Goal: Task Accomplishment & Management: Complete application form

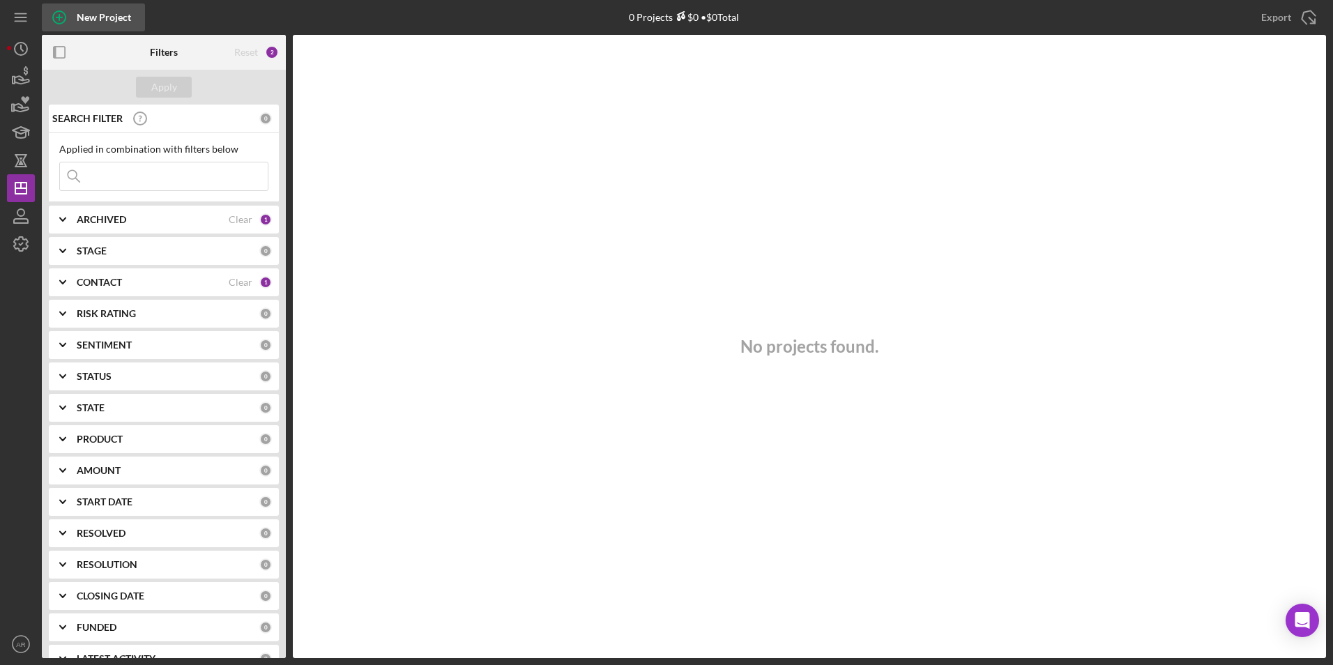
click at [103, 15] on div "New Project" at bounding box center [104, 17] width 54 height 28
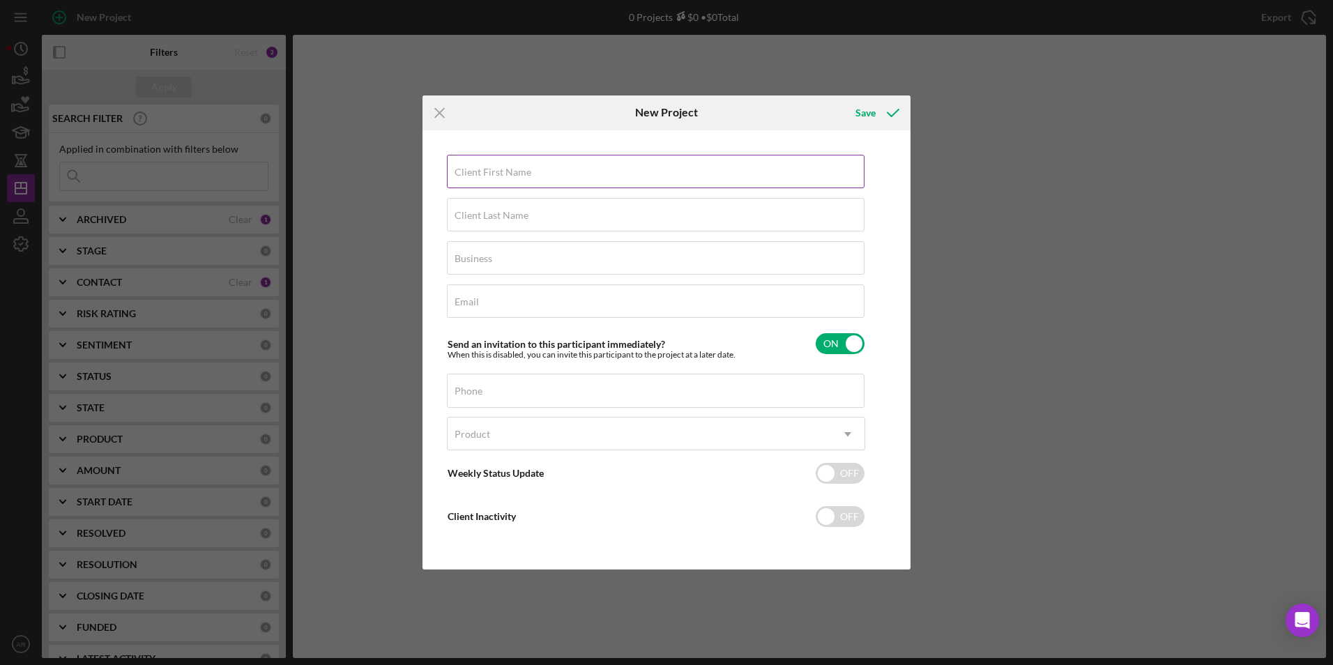
click at [540, 167] on div "Client First Name Required" at bounding box center [656, 172] width 418 height 35
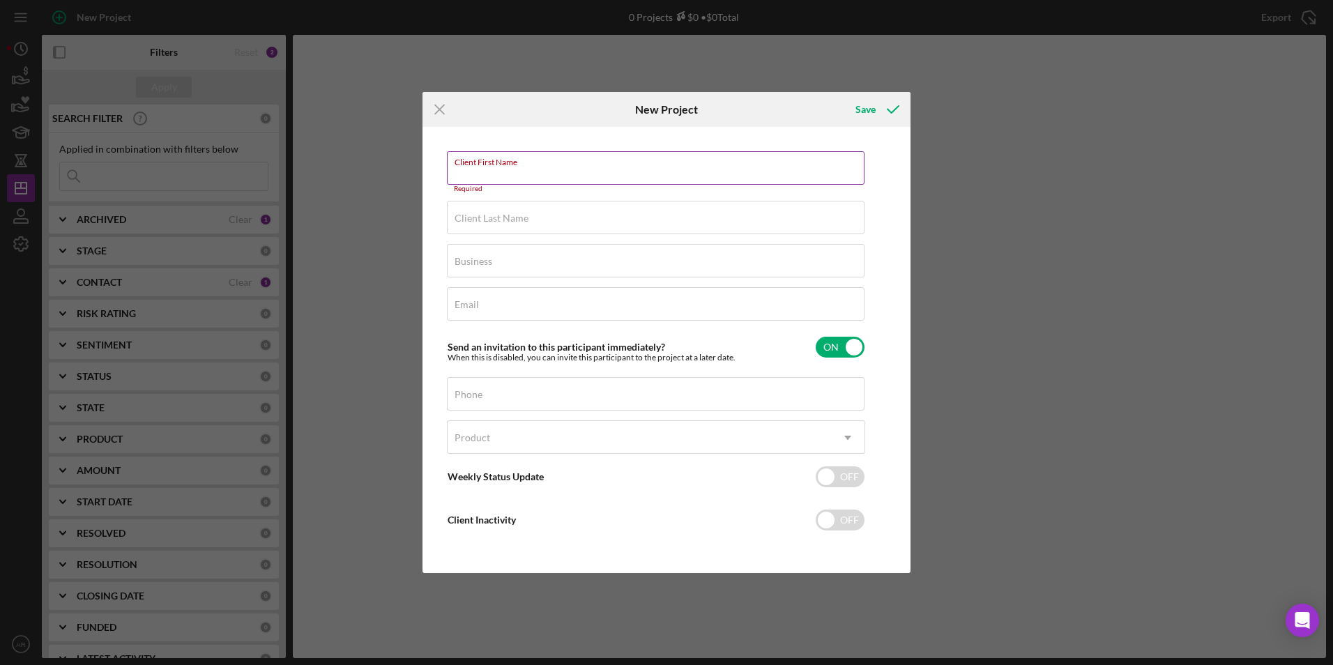
click at [600, 164] on label "Client First Name" at bounding box center [660, 159] width 410 height 15
click at [600, 164] on input "Client First Name" at bounding box center [656, 167] width 418 height 33
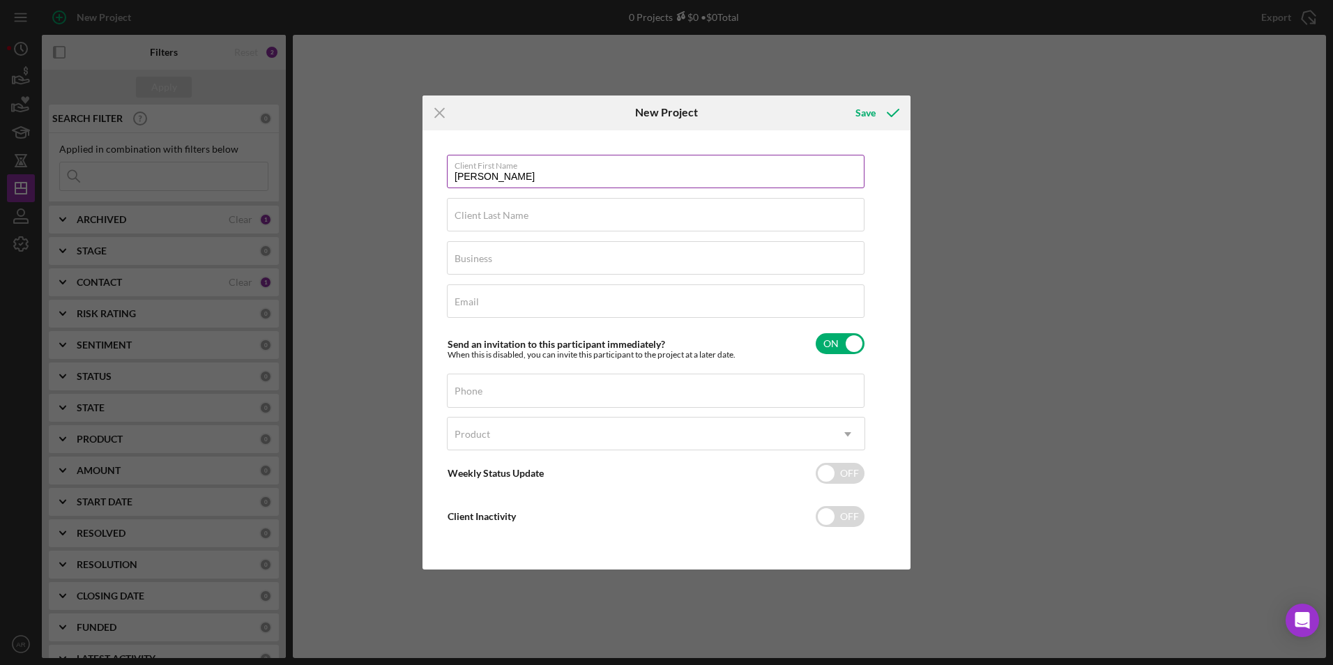
type input "[PERSON_NAME]"
type input "[PERSON_NAME] [PERSON_NAME]"
click at [526, 266] on input "Business" at bounding box center [656, 257] width 418 height 33
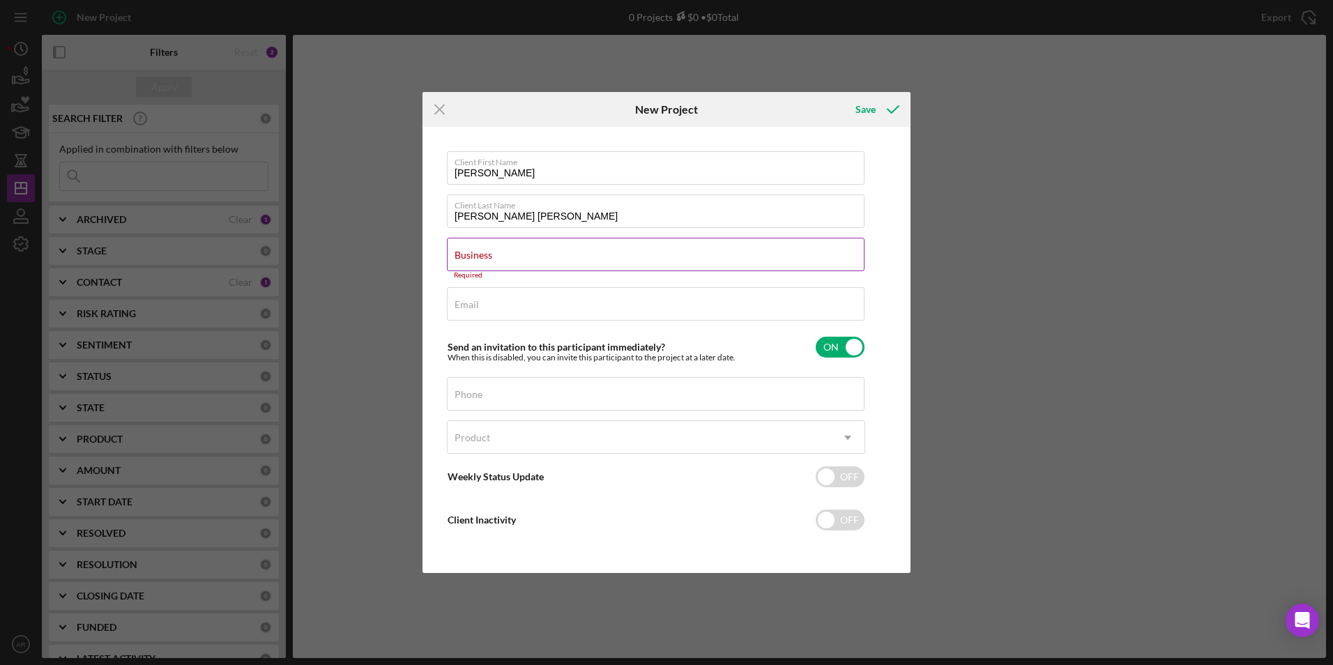
click at [499, 262] on input "Business" at bounding box center [656, 254] width 418 height 33
paste input "Mirror Image Dance Company"
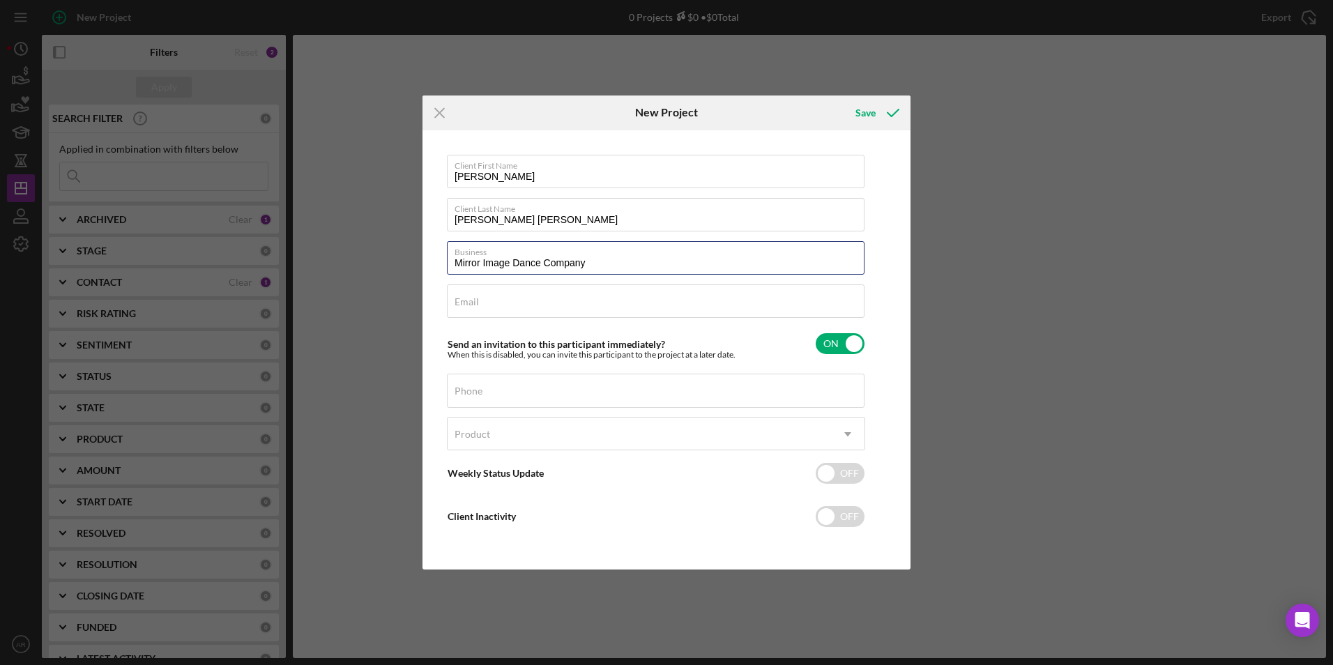
type input "Mirror Image Dance Company"
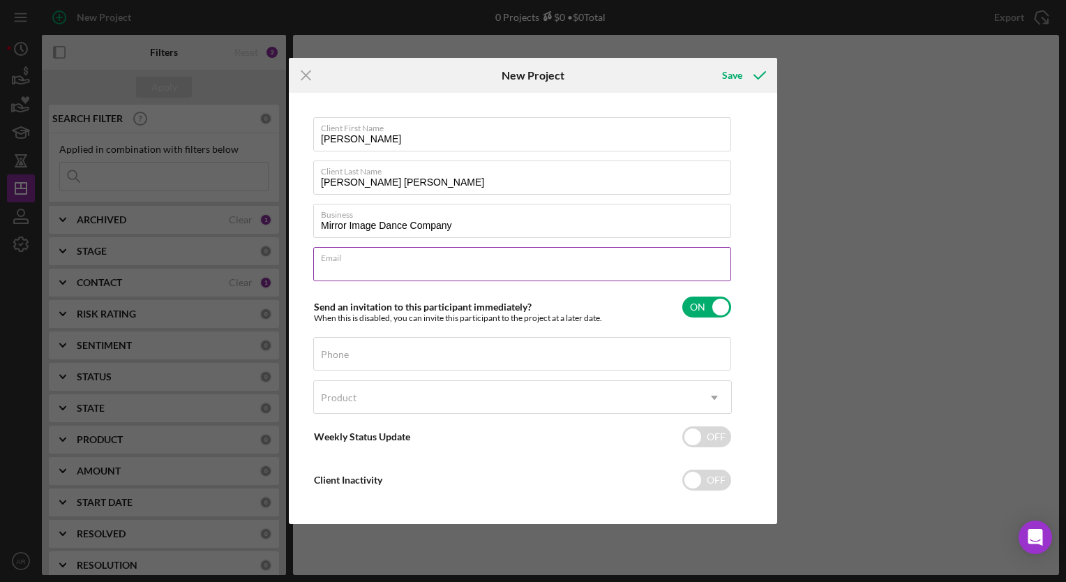
click at [377, 265] on input "Email" at bounding box center [522, 263] width 418 height 33
paste input "[PERSON_NAME][EMAIL_ADDRESS][DOMAIN_NAME]"
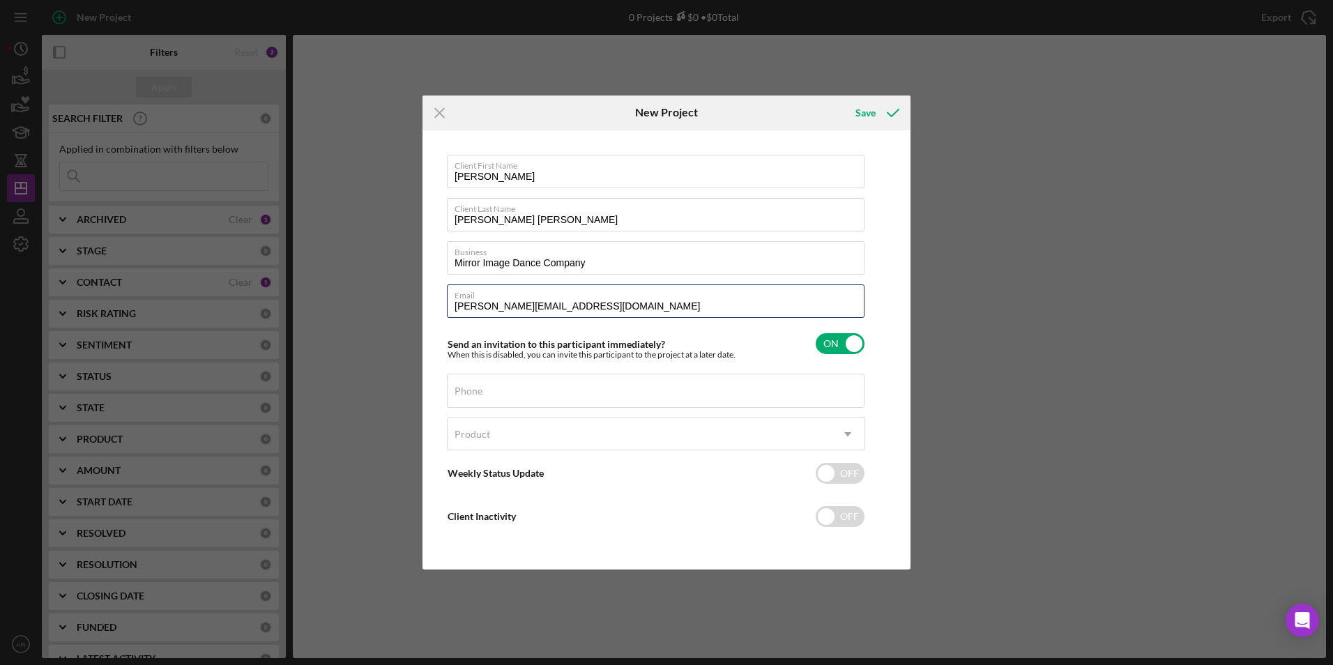
type input "[PERSON_NAME][EMAIL_ADDRESS][DOMAIN_NAME]"
click at [471, 388] on label "Phone" at bounding box center [469, 391] width 28 height 11
click at [471, 388] on input "Phone" at bounding box center [656, 390] width 418 height 33
type input "[PHONE_NUMBER]"
click at [492, 424] on div "Product" at bounding box center [640, 434] width 384 height 32
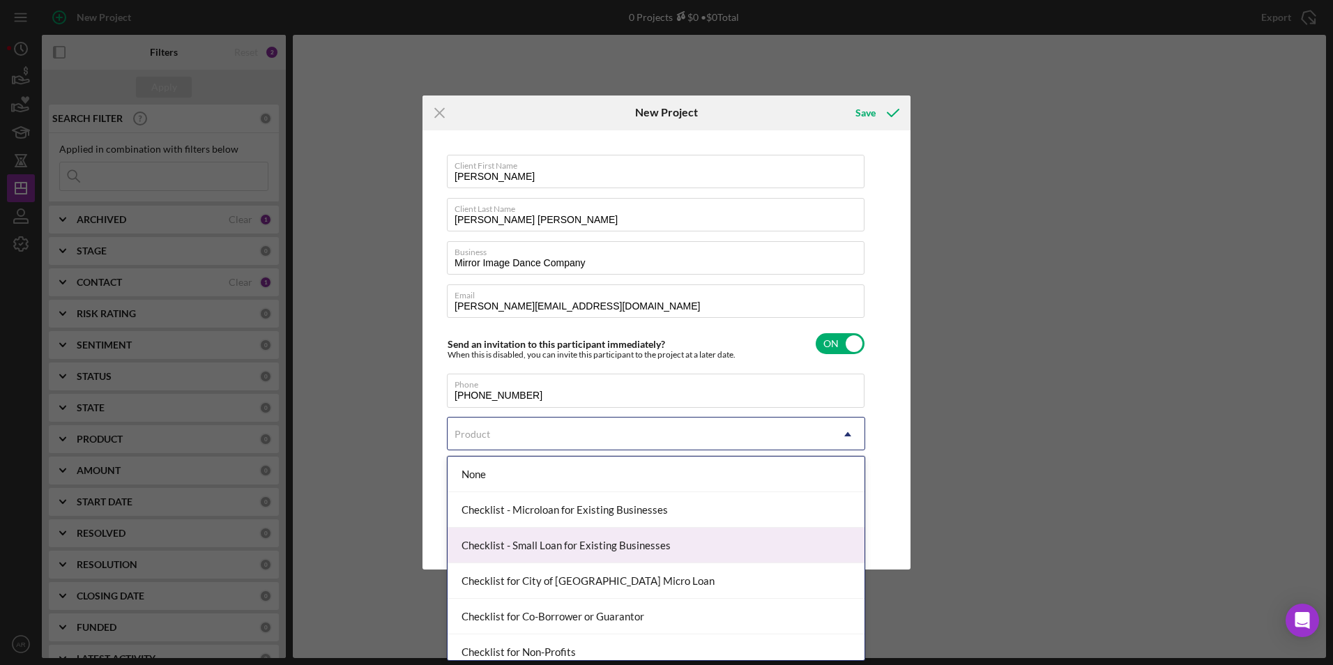
click at [665, 543] on div "Checklist - Small Loan for Existing Businesses" at bounding box center [656, 546] width 417 height 36
checkbox input "true"
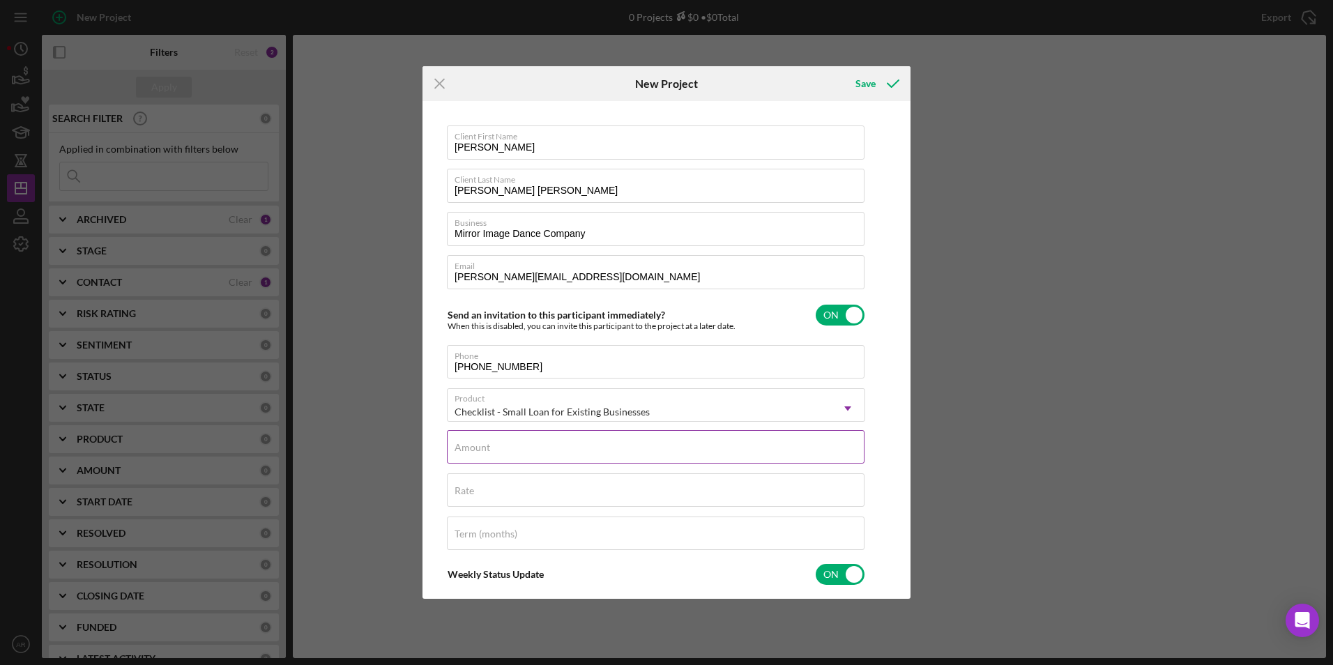
click at [530, 444] on div "Amount" at bounding box center [656, 447] width 418 height 35
type input "$150,000"
click at [599, 499] on input "Rate" at bounding box center [656, 490] width 418 height 33
type input "9.750%"
click at [550, 536] on input "Term (months)" at bounding box center [656, 533] width 418 height 33
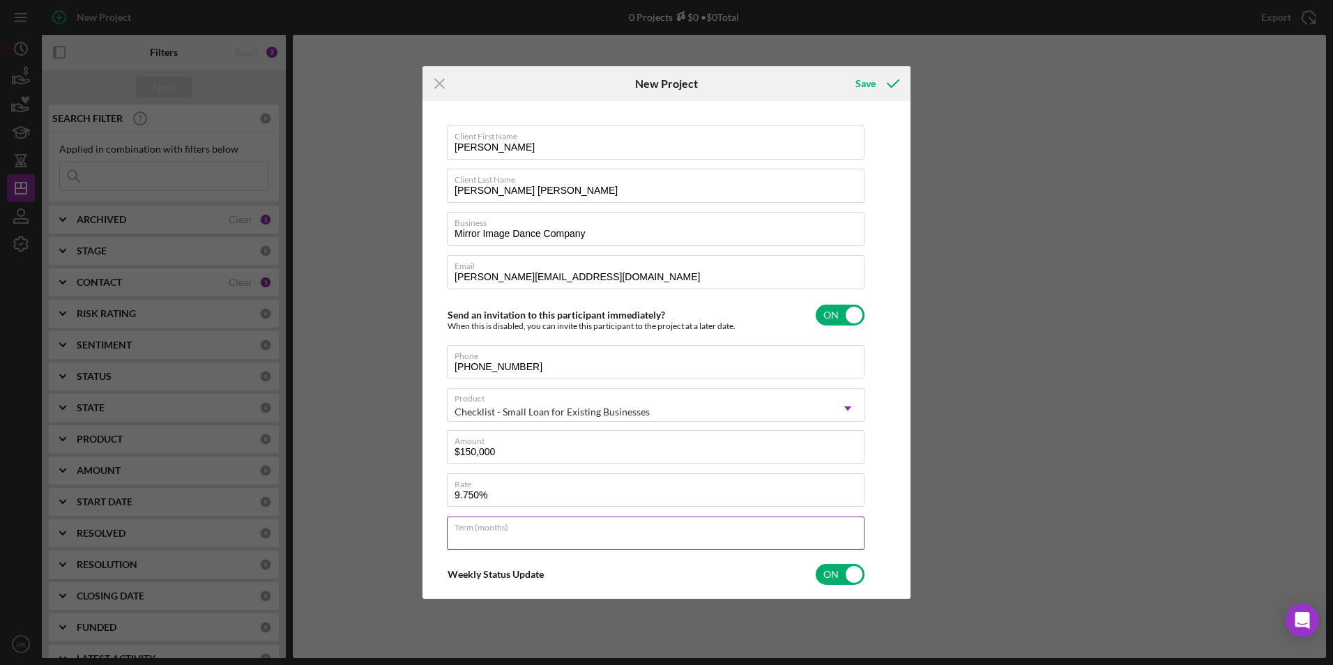
type input "84"
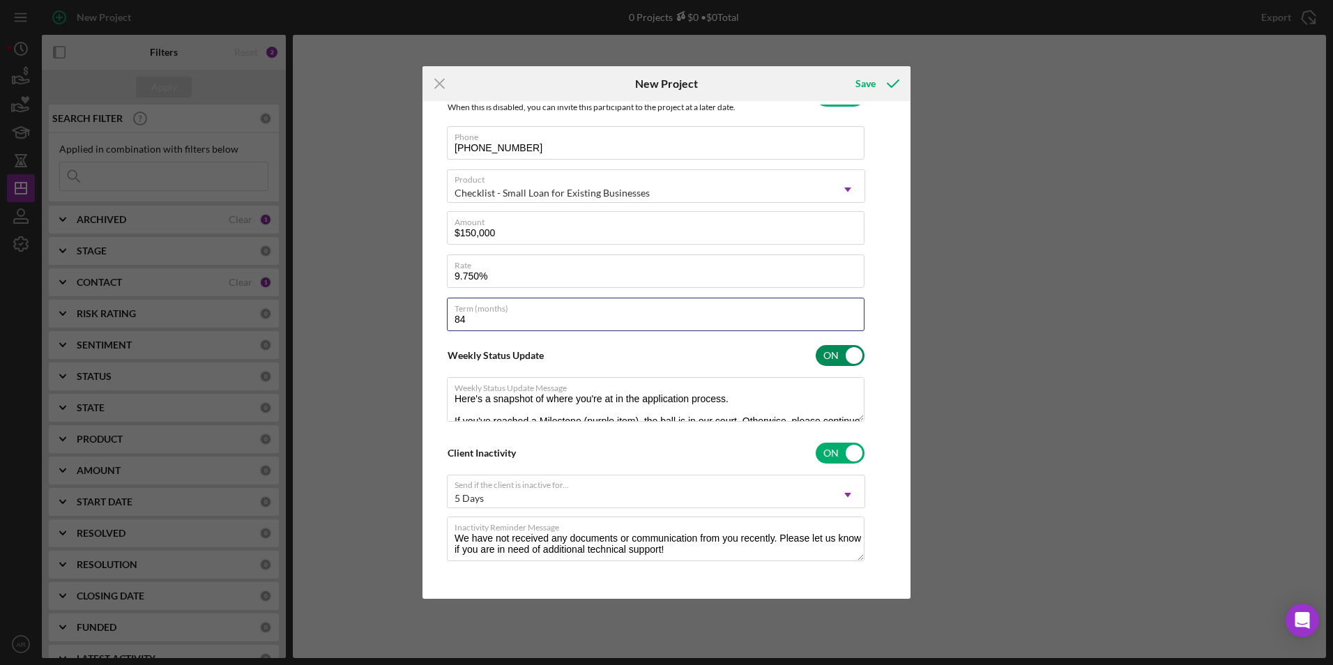
scroll to position [222, 0]
click at [860, 83] on div "Save" at bounding box center [866, 84] width 20 height 28
checkbox input "false"
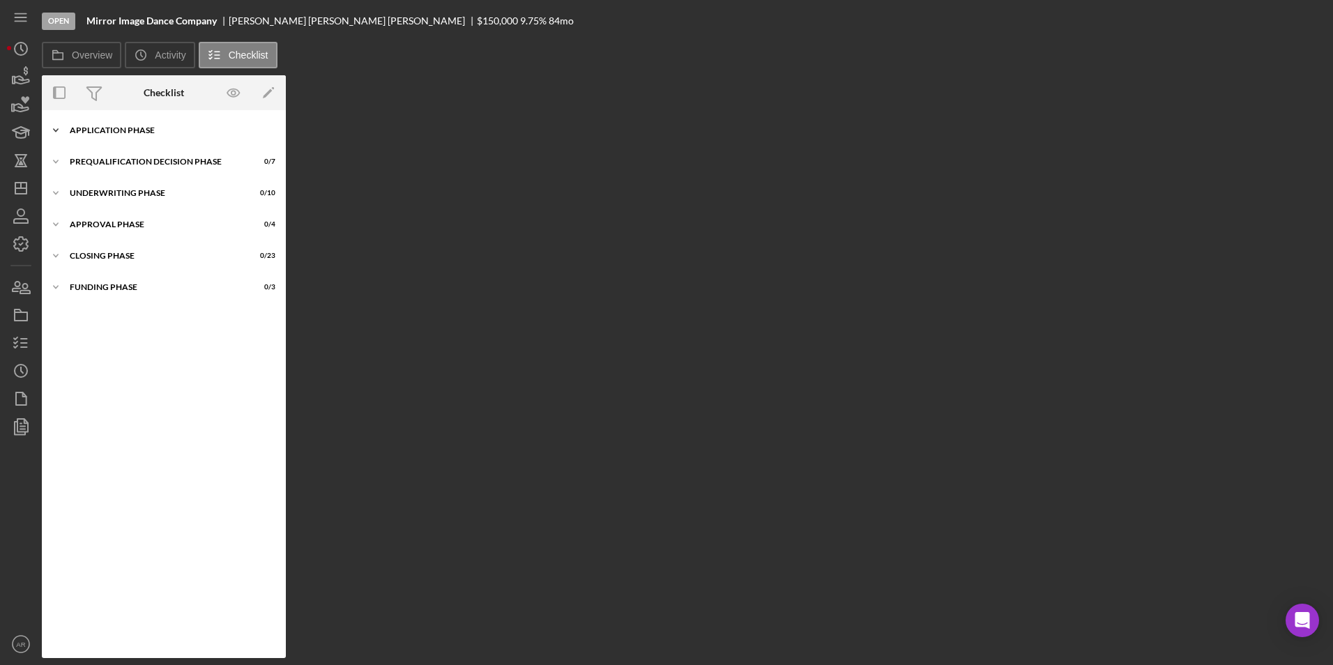
click at [103, 132] on div "Application Phase" at bounding box center [169, 130] width 199 height 8
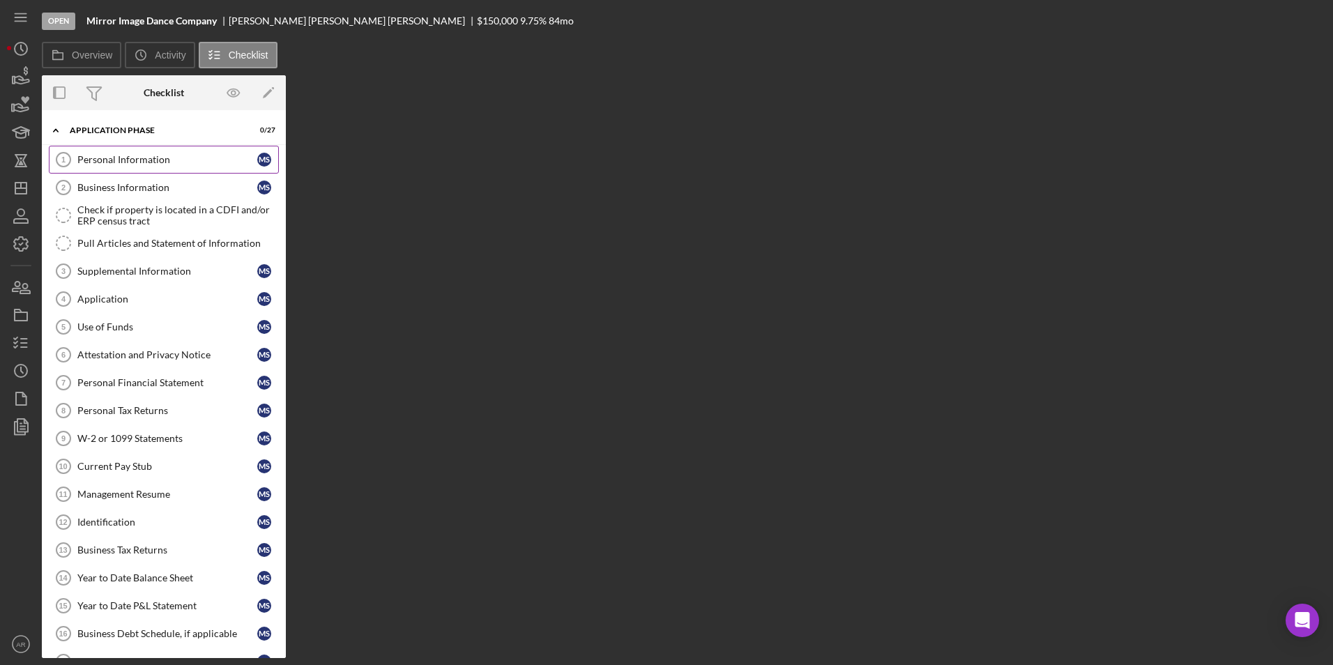
click at [107, 156] on div "Personal Information" at bounding box center [167, 159] width 180 height 11
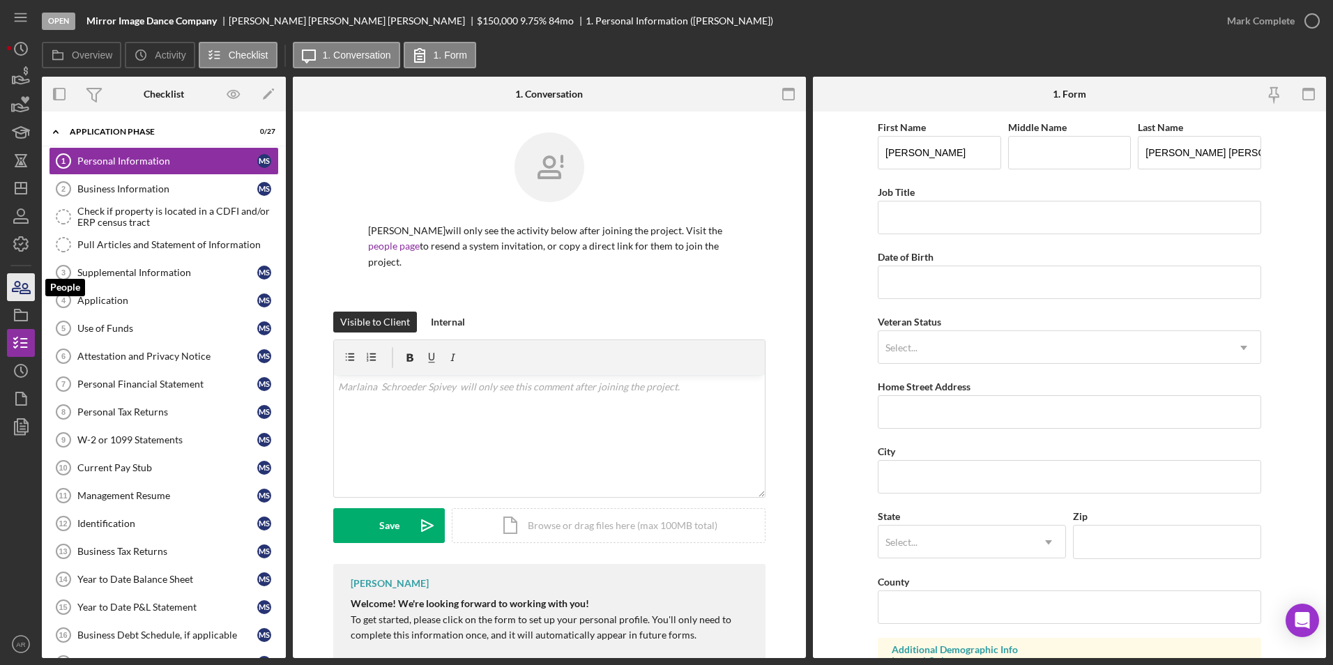
click at [25, 290] on icon "button" at bounding box center [25, 289] width 10 height 10
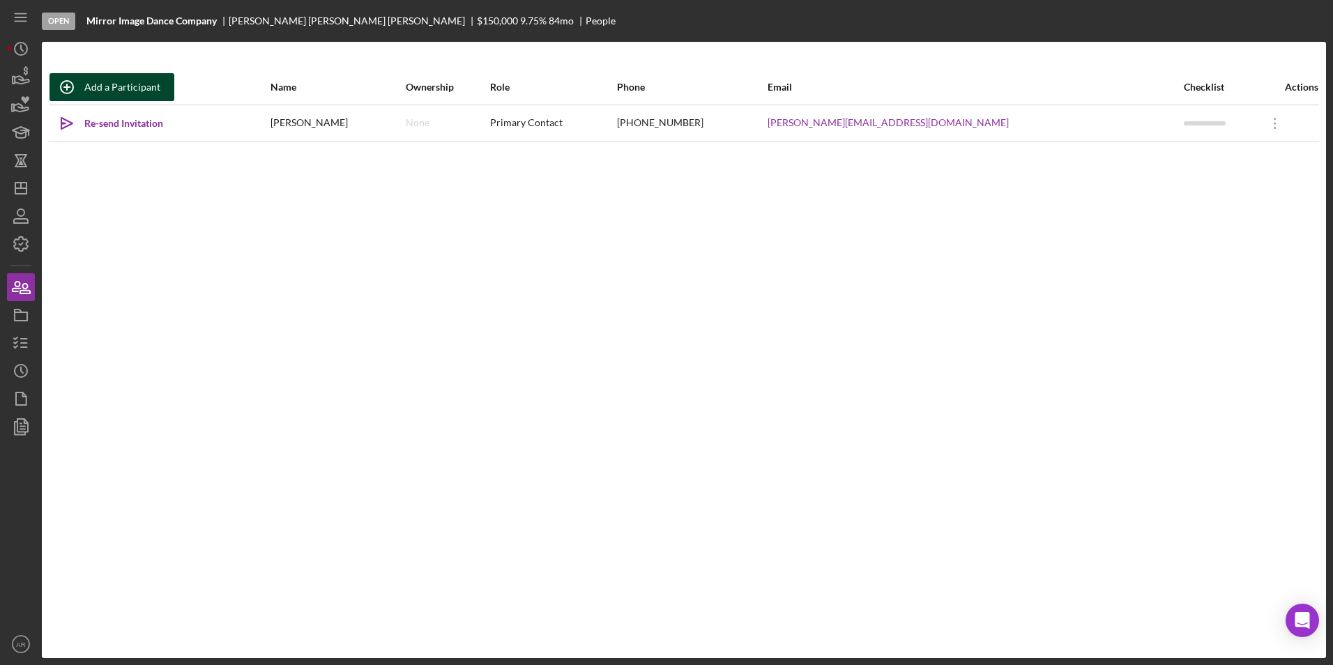
click at [117, 91] on div "Add a Participant" at bounding box center [122, 87] width 76 height 28
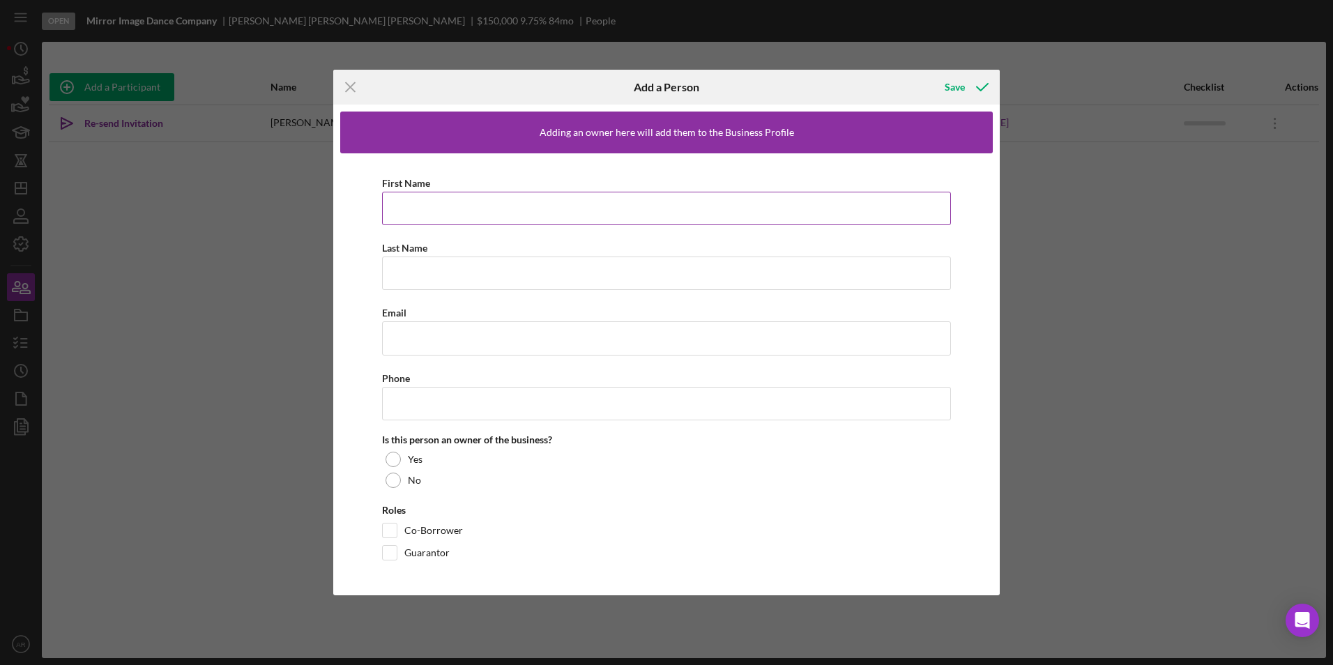
click at [481, 218] on input "First Name" at bounding box center [666, 208] width 569 height 33
type input "[PERSON_NAME]"
click at [414, 342] on input "Email" at bounding box center [666, 337] width 569 height 33
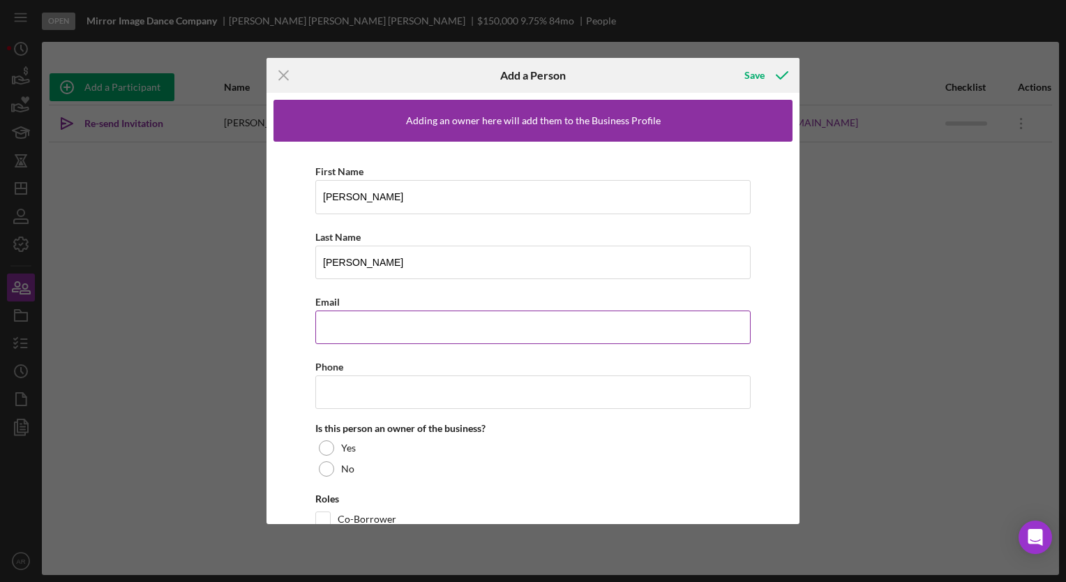
click at [392, 324] on input "Email" at bounding box center [532, 326] width 435 height 33
paste input "[PERSON_NAME][EMAIL_ADDRESS][DOMAIN_NAME]"
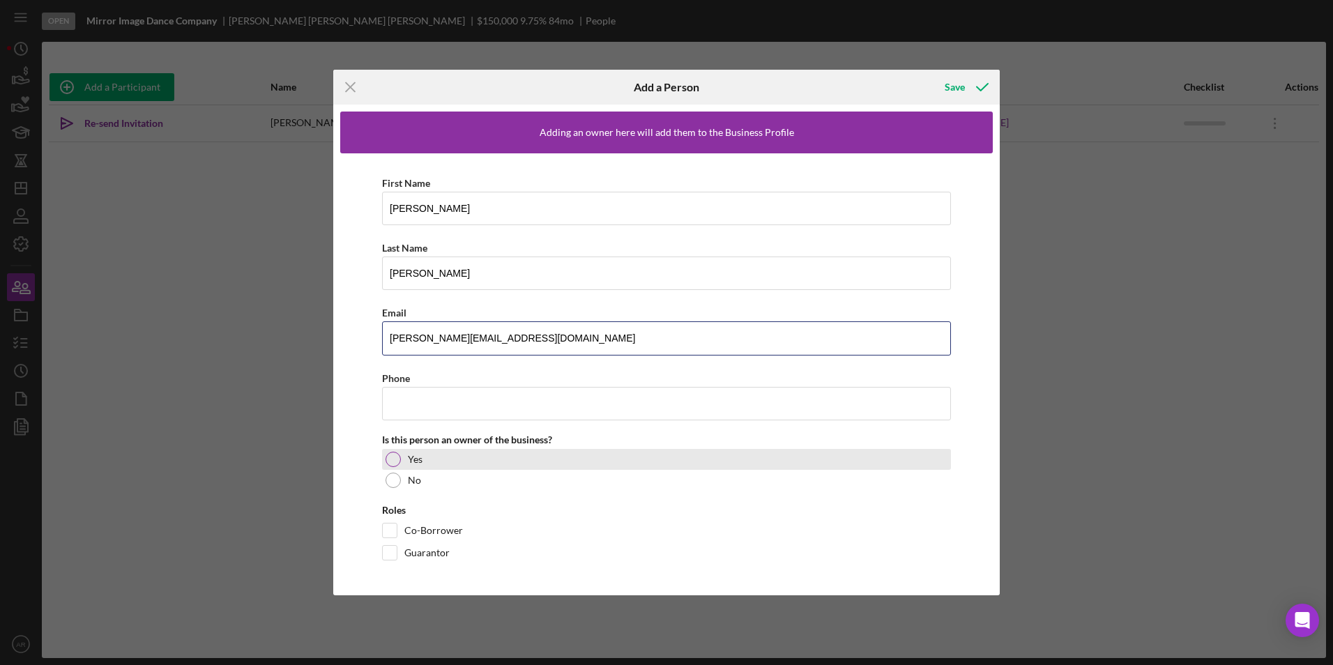
type input "[PERSON_NAME][EMAIL_ADDRESS][DOMAIN_NAME]"
drag, startPoint x: 393, startPoint y: 458, endPoint x: 408, endPoint y: 459, distance: 14.7
click at [393, 459] on div at bounding box center [393, 459] width 15 height 15
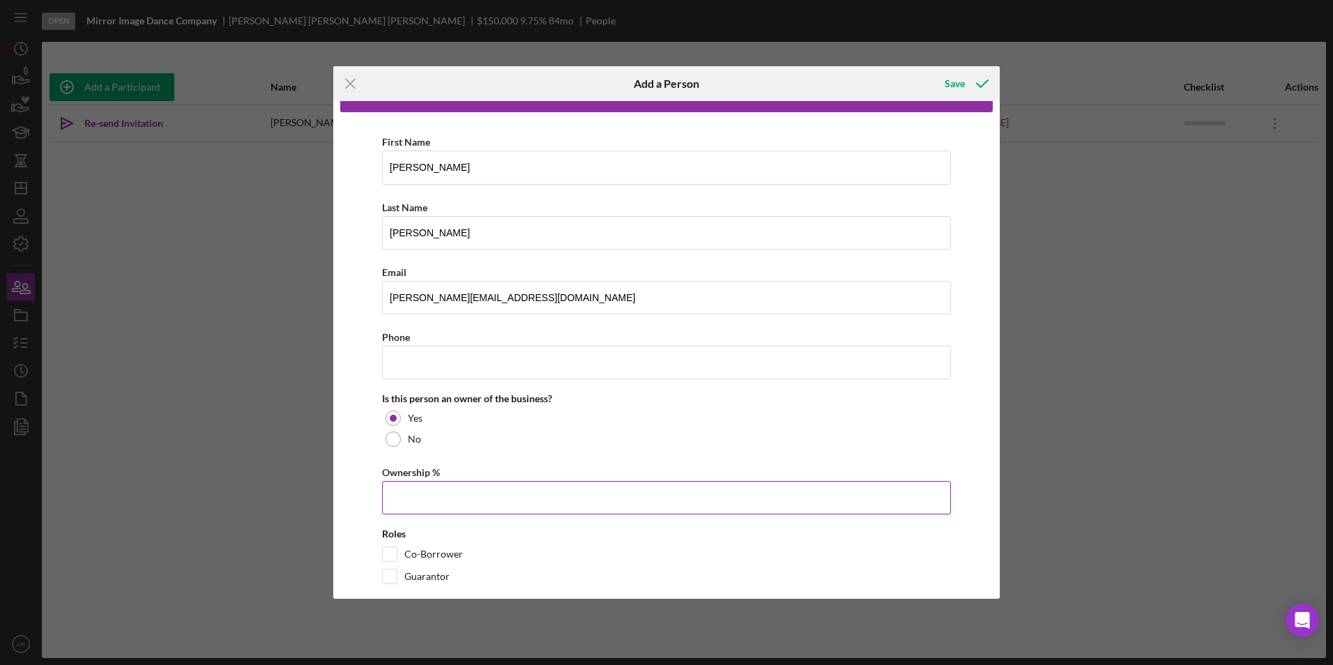
scroll to position [58, 0]
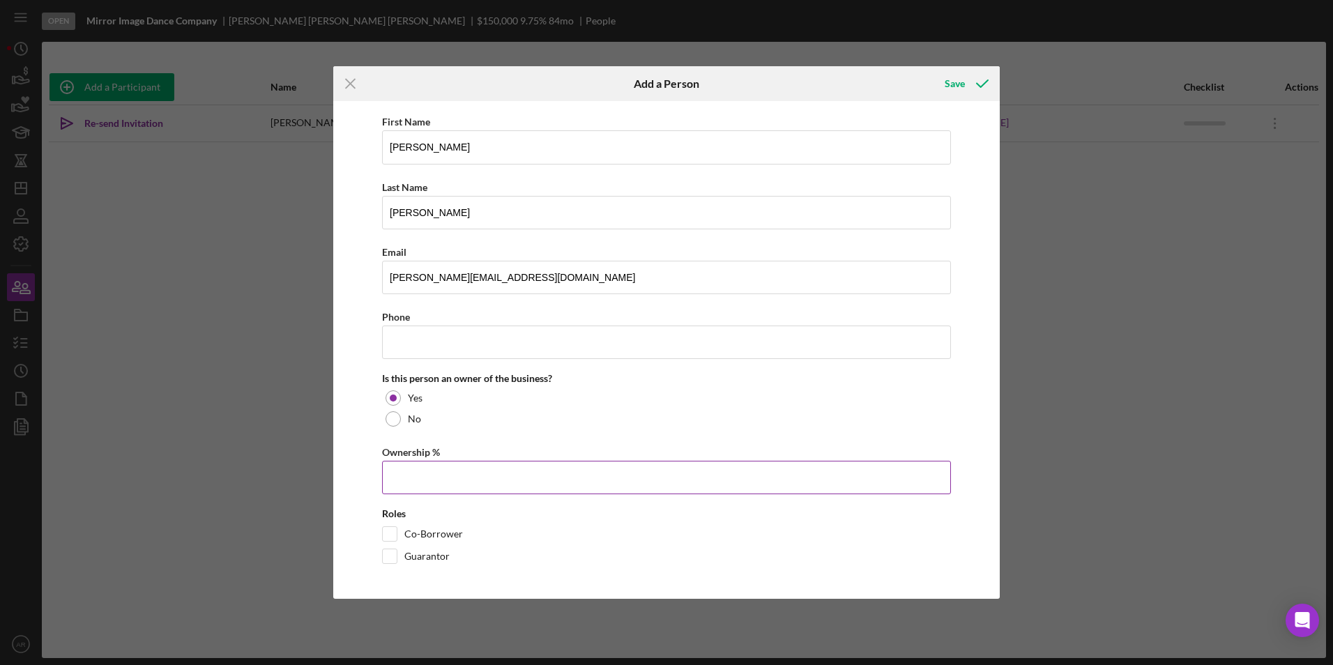
click at [478, 478] on input "Ownership %" at bounding box center [666, 477] width 569 height 33
click at [416, 483] on input "Ownership %" at bounding box center [666, 477] width 569 height 33
type input "30.00%"
click at [395, 534] on input "Co-Borrower" at bounding box center [390, 534] width 14 height 14
checkbox input "true"
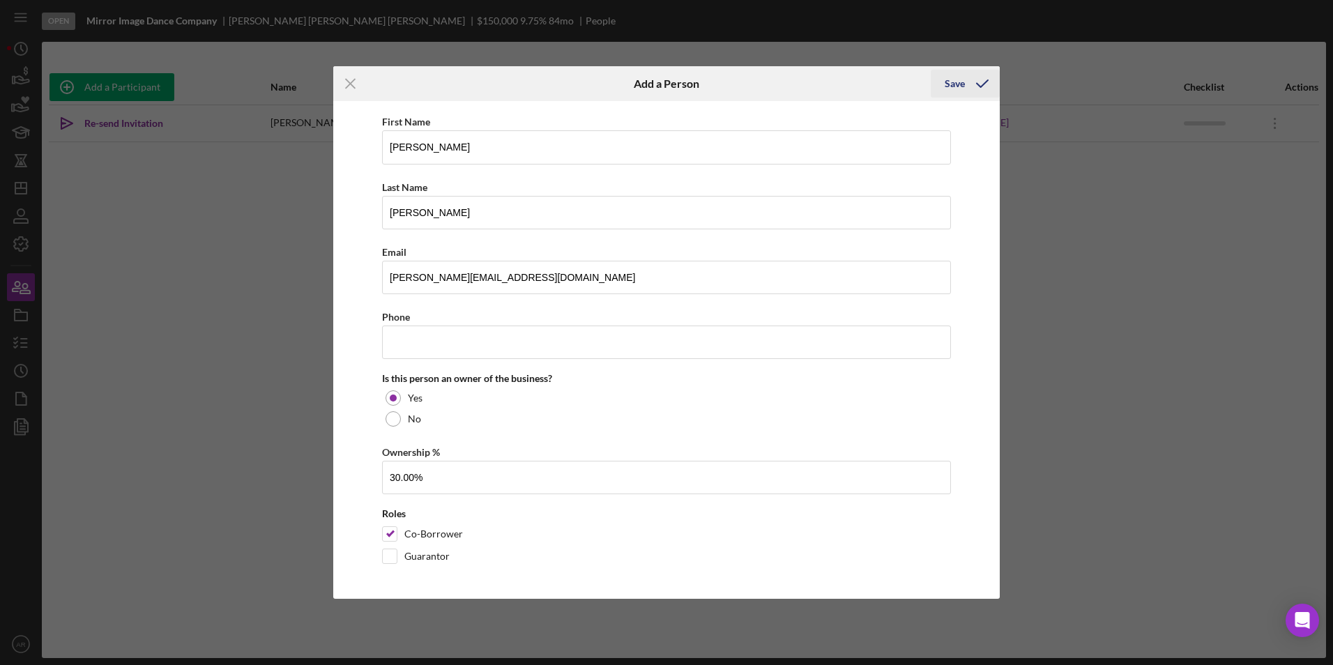
click at [956, 85] on div "Save" at bounding box center [955, 84] width 20 height 28
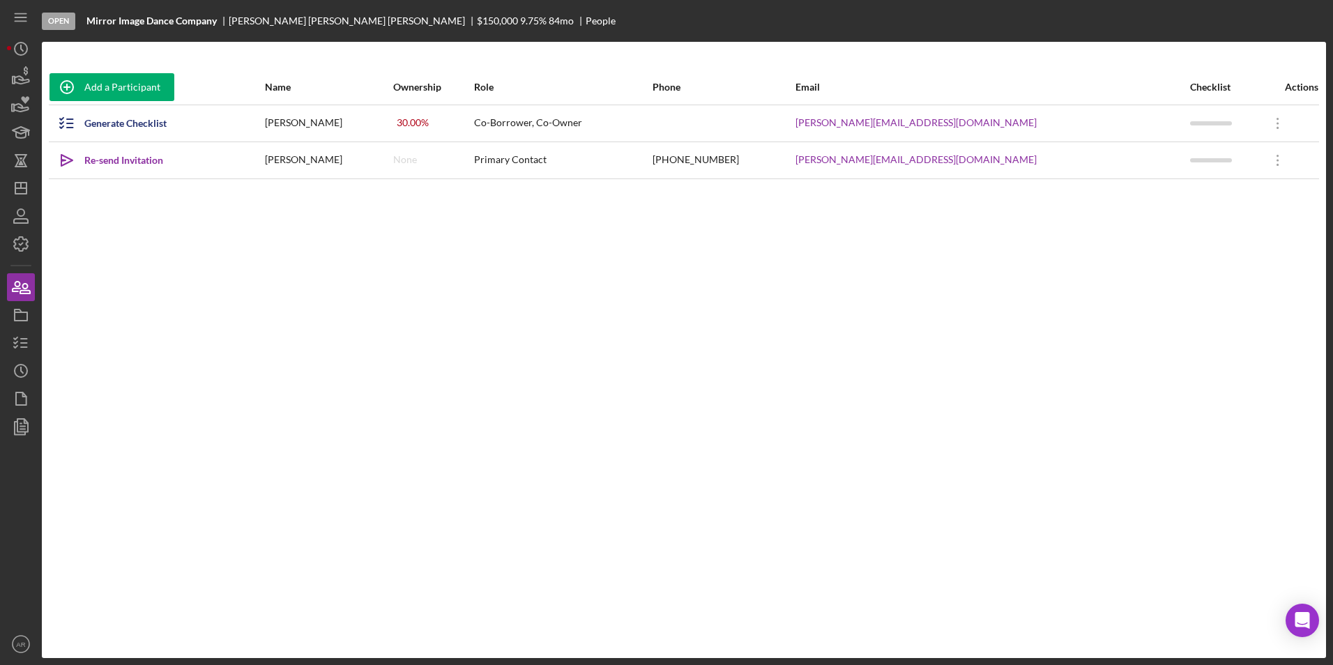
click at [218, 363] on div "Add a Participant Name Ownership Role Phone Email Checklist Actions Generate Ch…" at bounding box center [684, 350] width 1285 height 561
click at [26, 313] on rect "button" at bounding box center [21, 316] width 13 height 8
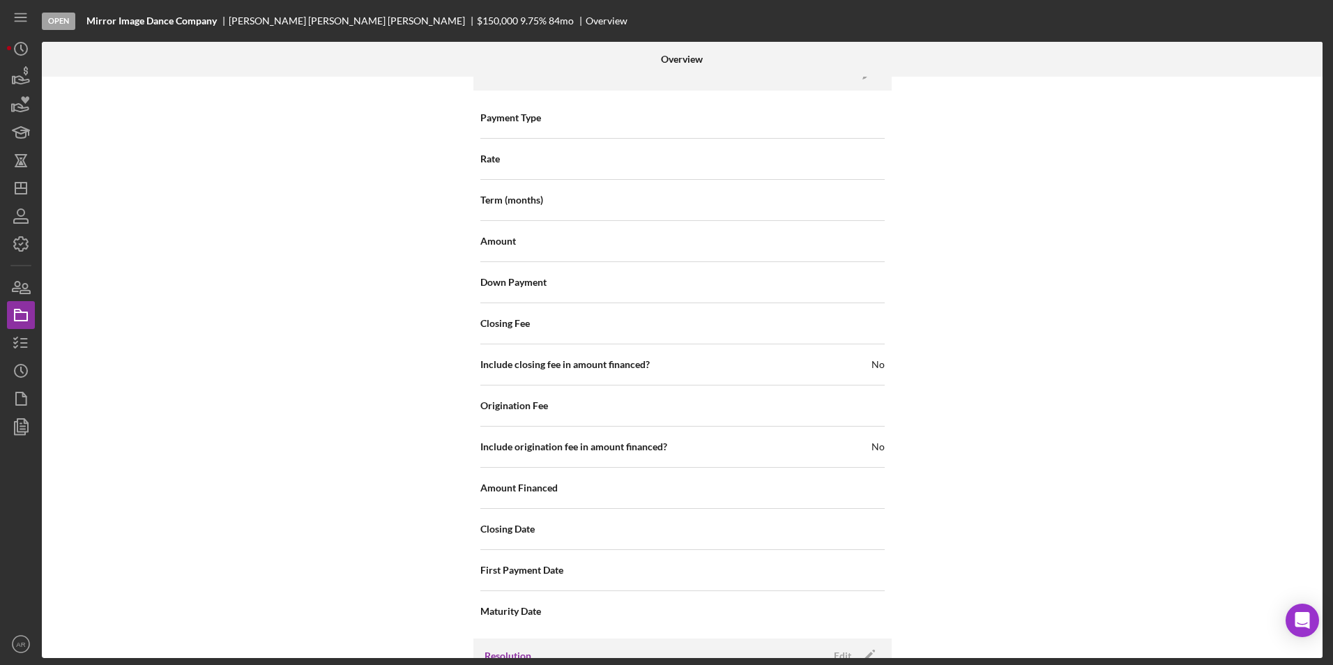
scroll to position [1464, 0]
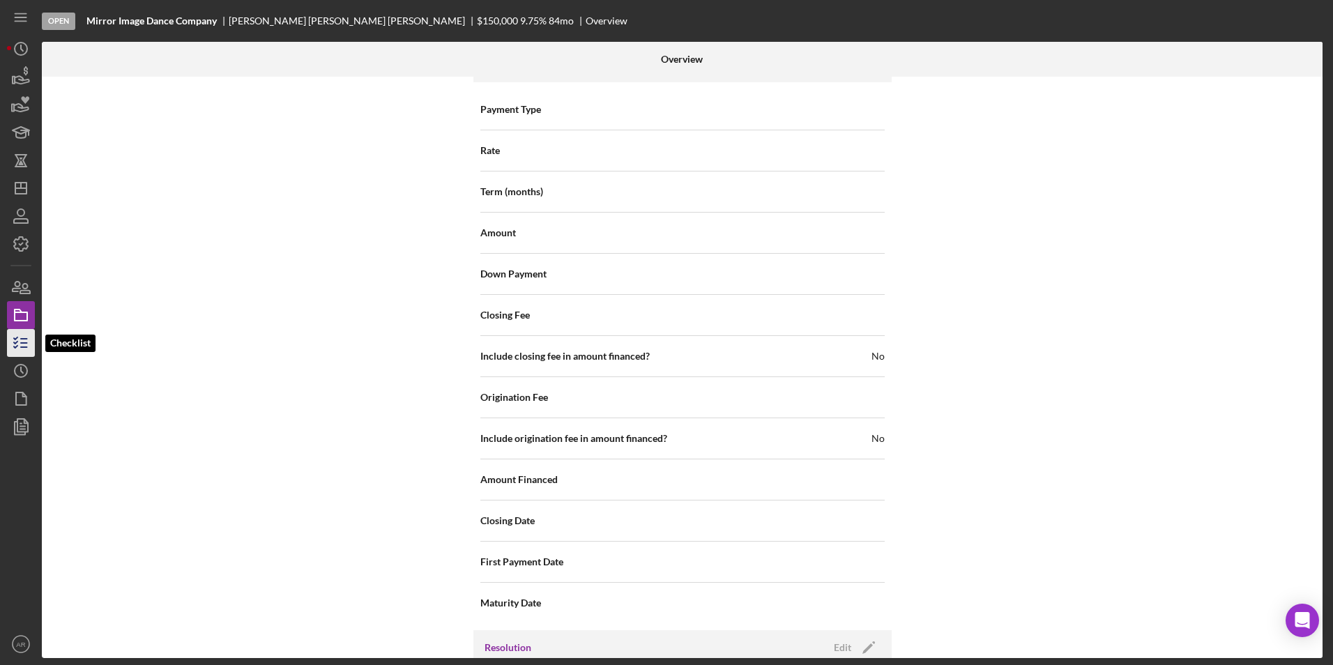
click at [10, 344] on icon "button" at bounding box center [20, 343] width 35 height 35
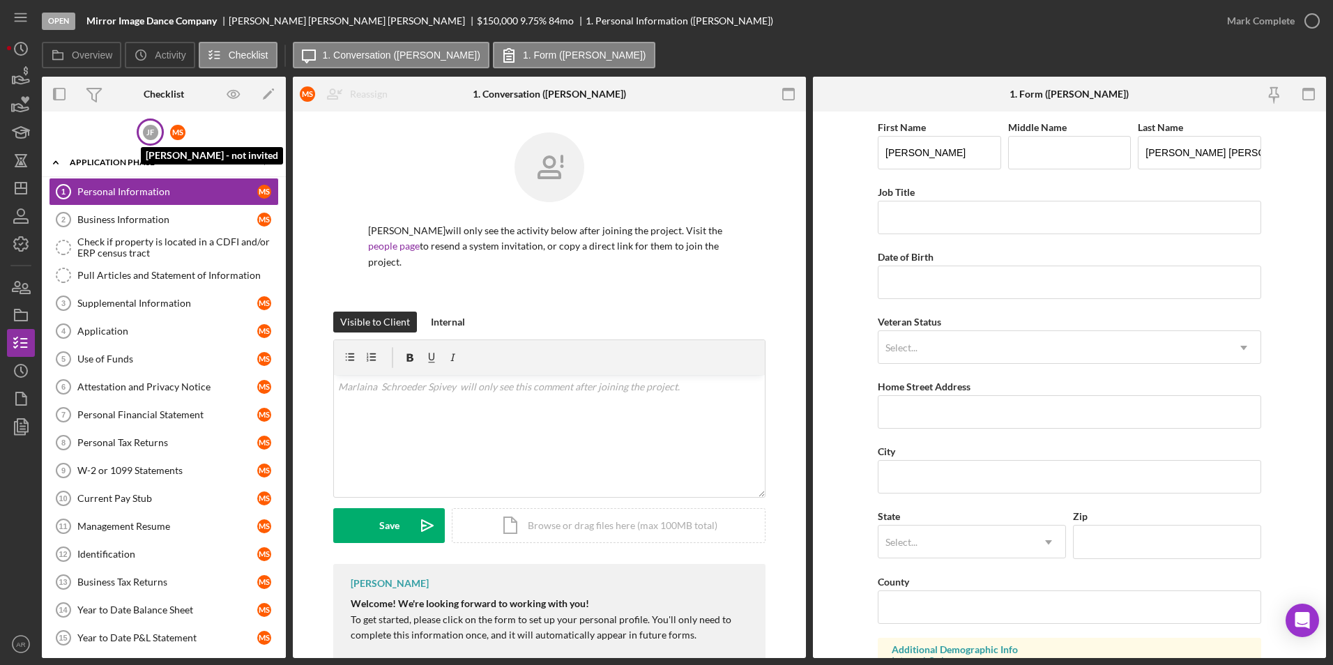
click at [143, 130] on div "[PERSON_NAME]" at bounding box center [150, 132] width 15 height 15
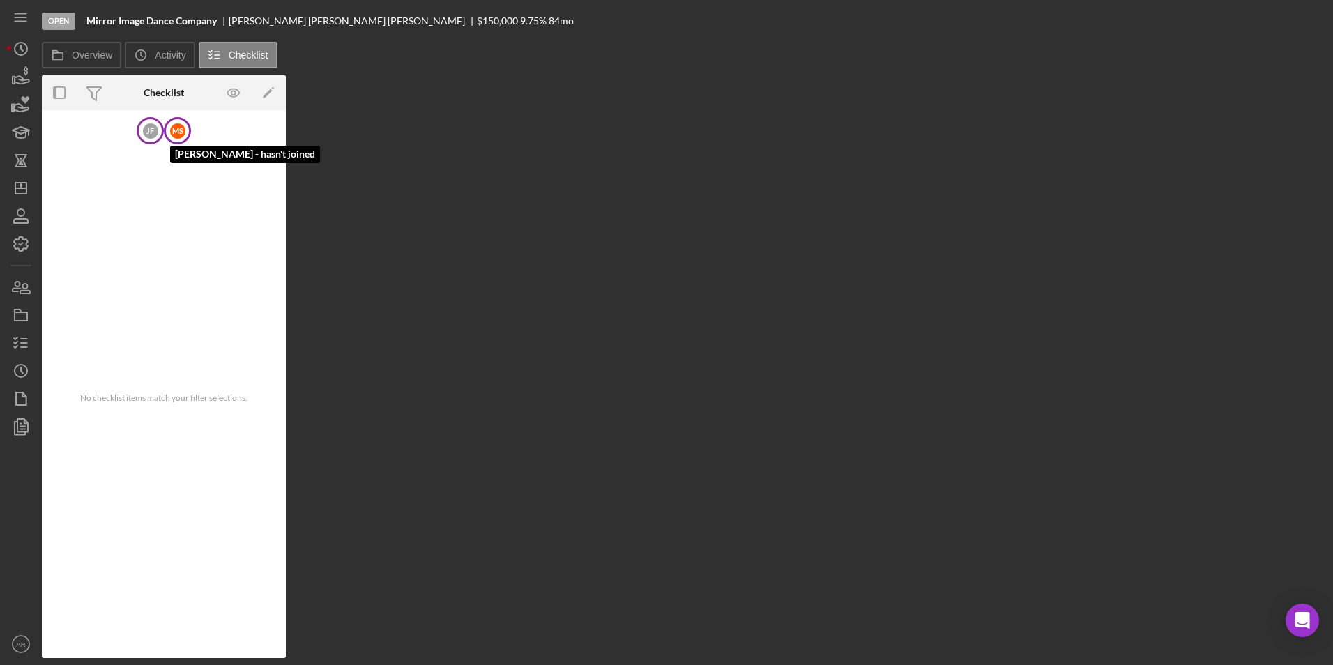
click at [179, 125] on div "M S" at bounding box center [177, 130] width 15 height 15
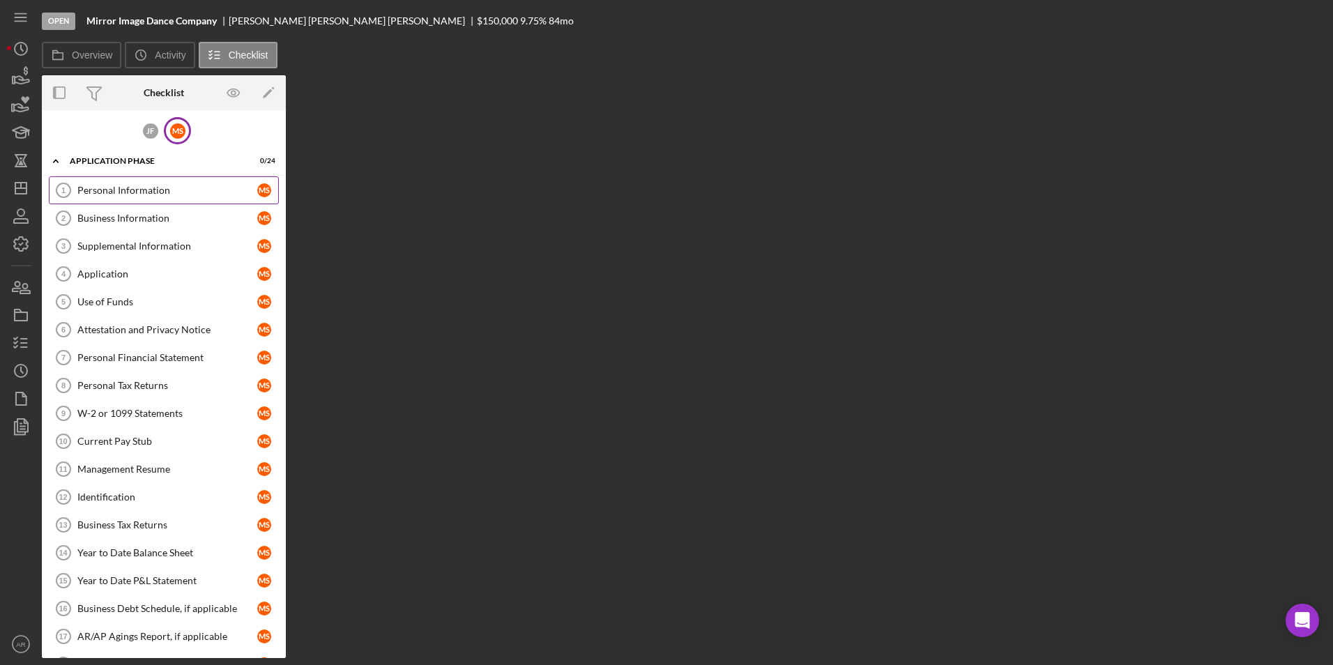
click at [137, 190] on div "Personal Information" at bounding box center [167, 190] width 180 height 11
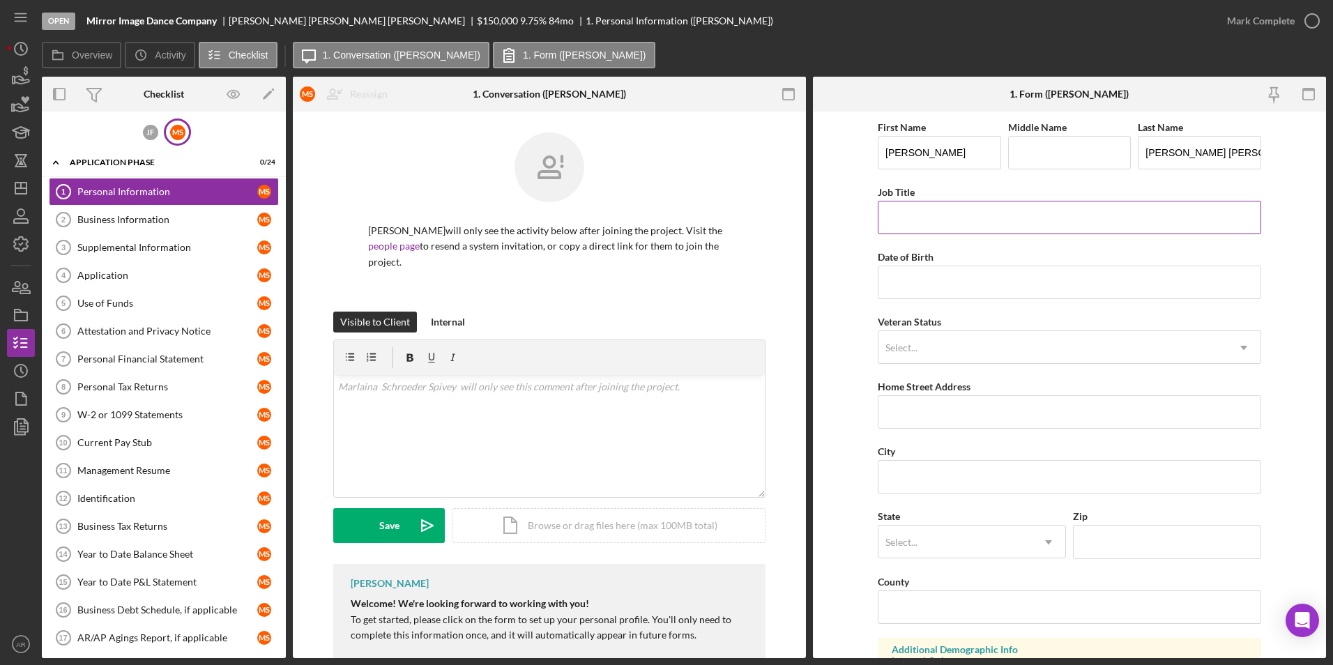
click at [985, 220] on input "Job Title" at bounding box center [1070, 217] width 384 height 33
type input "Founder, Director"
click at [849, 334] on form "First Name [PERSON_NAME] Middle Name Last Name [PERSON_NAME] [PERSON_NAME] Job …" at bounding box center [1069, 385] width 513 height 547
click at [900, 418] on input "Home Street Address" at bounding box center [1070, 411] width 384 height 33
type input "[STREET_ADDRESS]"
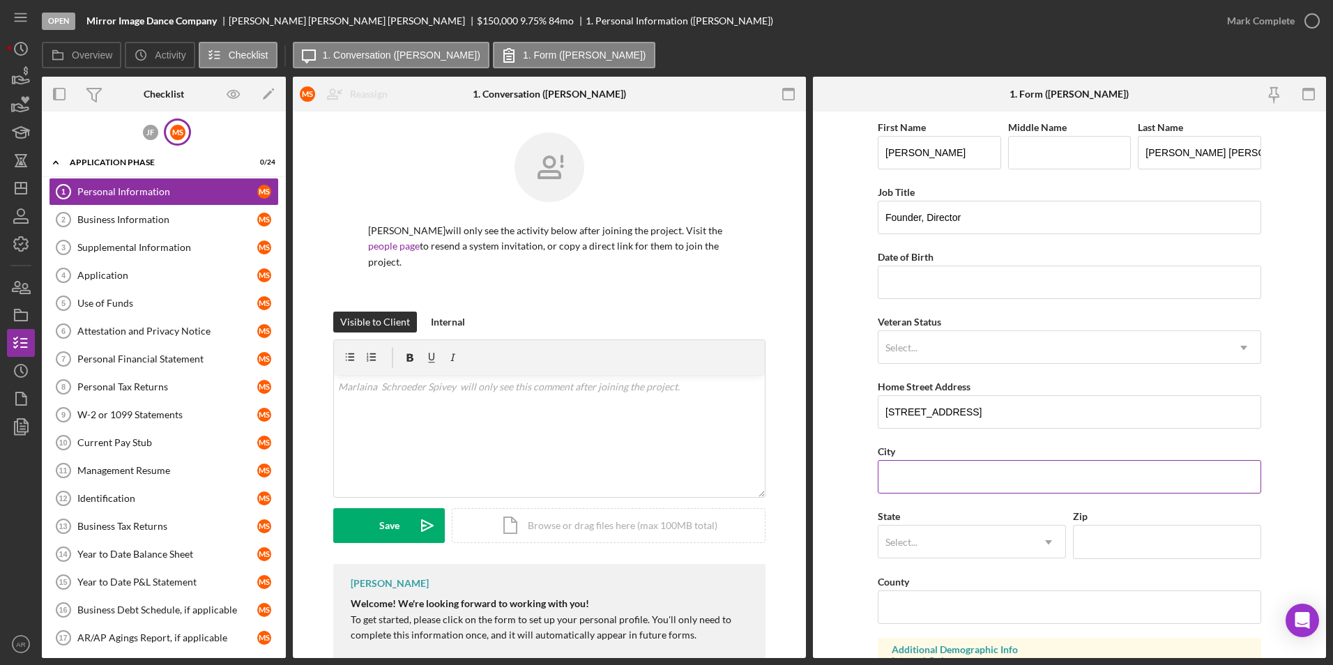
click at [911, 481] on input "City" at bounding box center [1070, 476] width 384 height 33
drag, startPoint x: 972, startPoint y: 473, endPoint x: 859, endPoint y: 489, distance: 114.1
click at [861, 490] on form "First Name [PERSON_NAME] Middle Name Last Name [PERSON_NAME] [PERSON_NAME] Job …" at bounding box center [1069, 385] width 513 height 547
type input "Sac"
drag, startPoint x: 861, startPoint y: 478, endPoint x: 885, endPoint y: 370, distance: 110.8
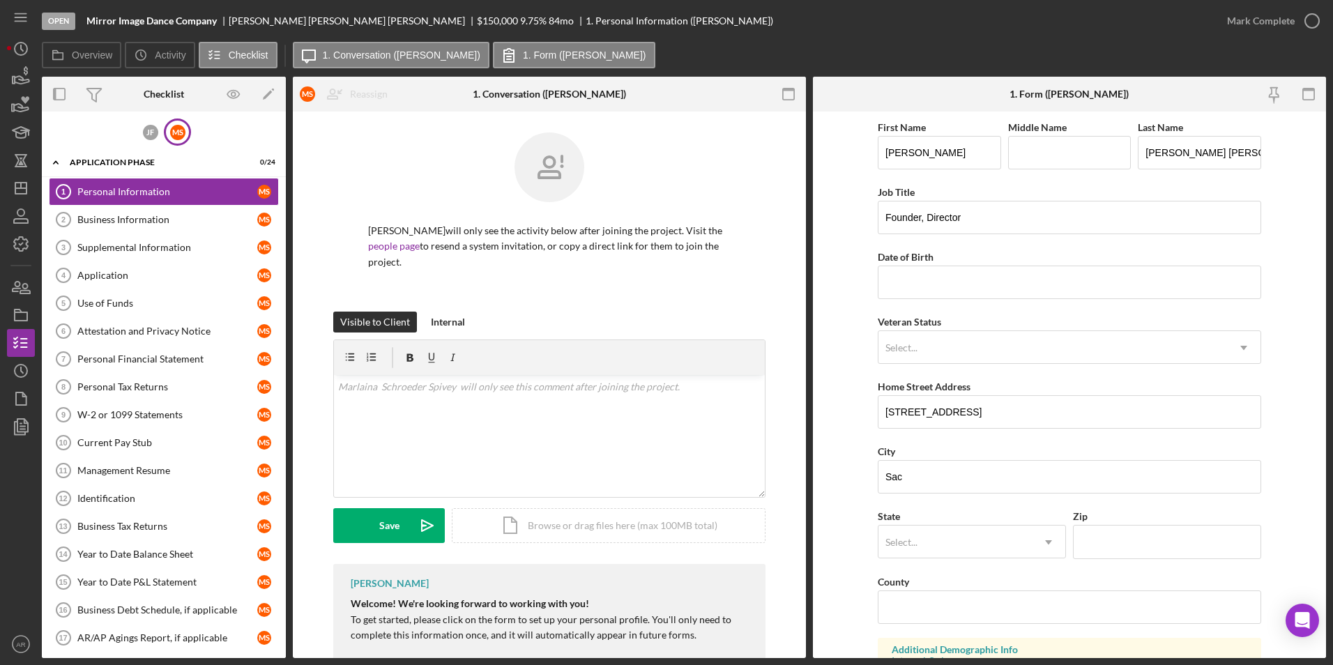
click at [862, 476] on form "First Name [PERSON_NAME] Middle Name Last Name [PERSON_NAME] [PERSON_NAME] Job …" at bounding box center [1069, 385] width 513 height 547
drag, startPoint x: 941, startPoint y: 414, endPoint x: 779, endPoint y: 416, distance: 161.8
click at [779, 416] on div "Overview Internal Workflow Stage Open Icon/Dropdown Arrow Archive (can unarchiv…" at bounding box center [684, 368] width 1285 height 582
drag, startPoint x: 905, startPoint y: 479, endPoint x: 836, endPoint y: 481, distance: 69.1
click at [837, 481] on form "First Name [PERSON_NAME] Middle Name Last Name [PERSON_NAME] [PERSON_NAME] Job …" at bounding box center [1069, 385] width 513 height 547
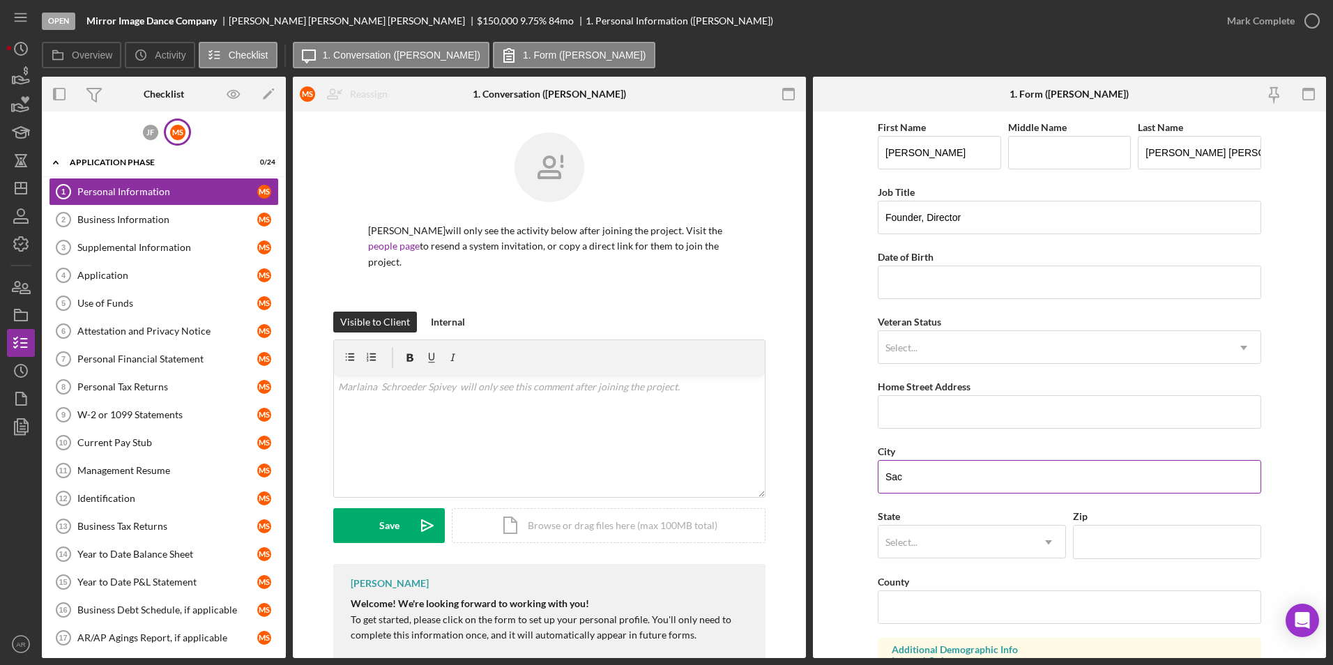
click at [970, 485] on input "Sac" at bounding box center [1070, 476] width 384 height 33
drag, startPoint x: 974, startPoint y: 480, endPoint x: 769, endPoint y: 489, distance: 205.2
click at [769, 489] on div "Overview Internal Workflow Stage Open Icon/Dropdown Arrow Archive (can unarchiv…" at bounding box center [684, 368] width 1285 height 582
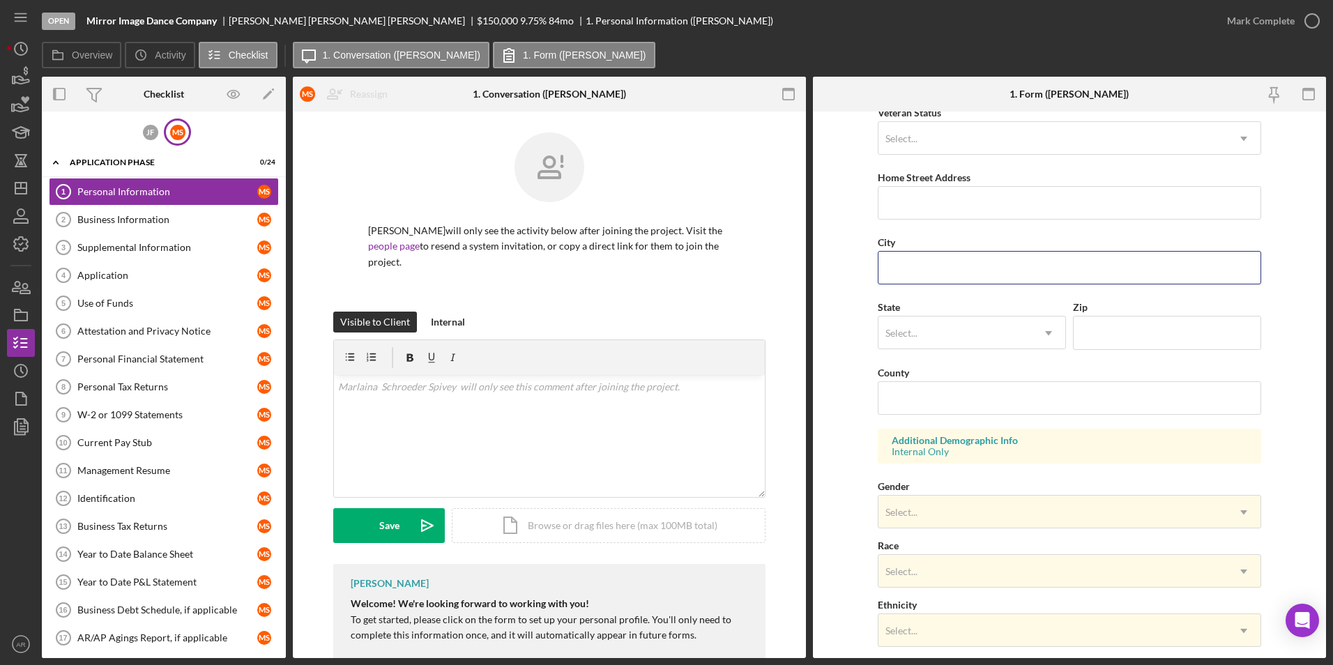
scroll to position [384, 0]
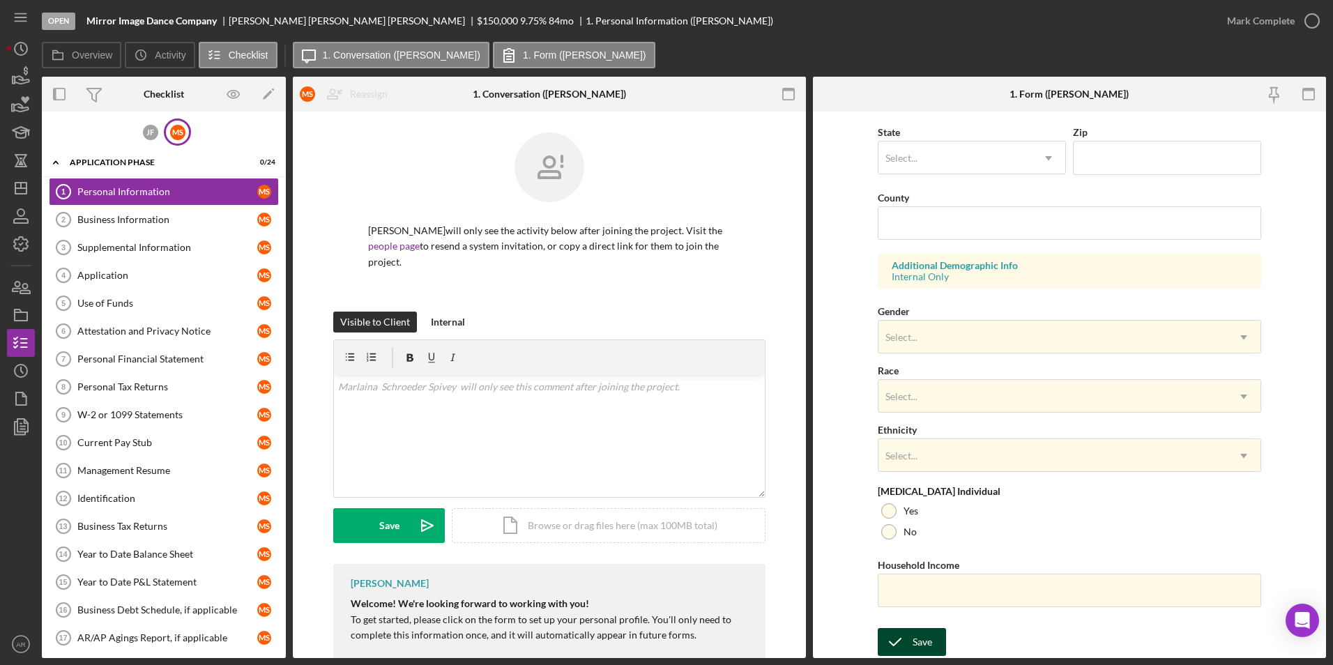
click at [911, 581] on button "Save" at bounding box center [912, 642] width 68 height 28
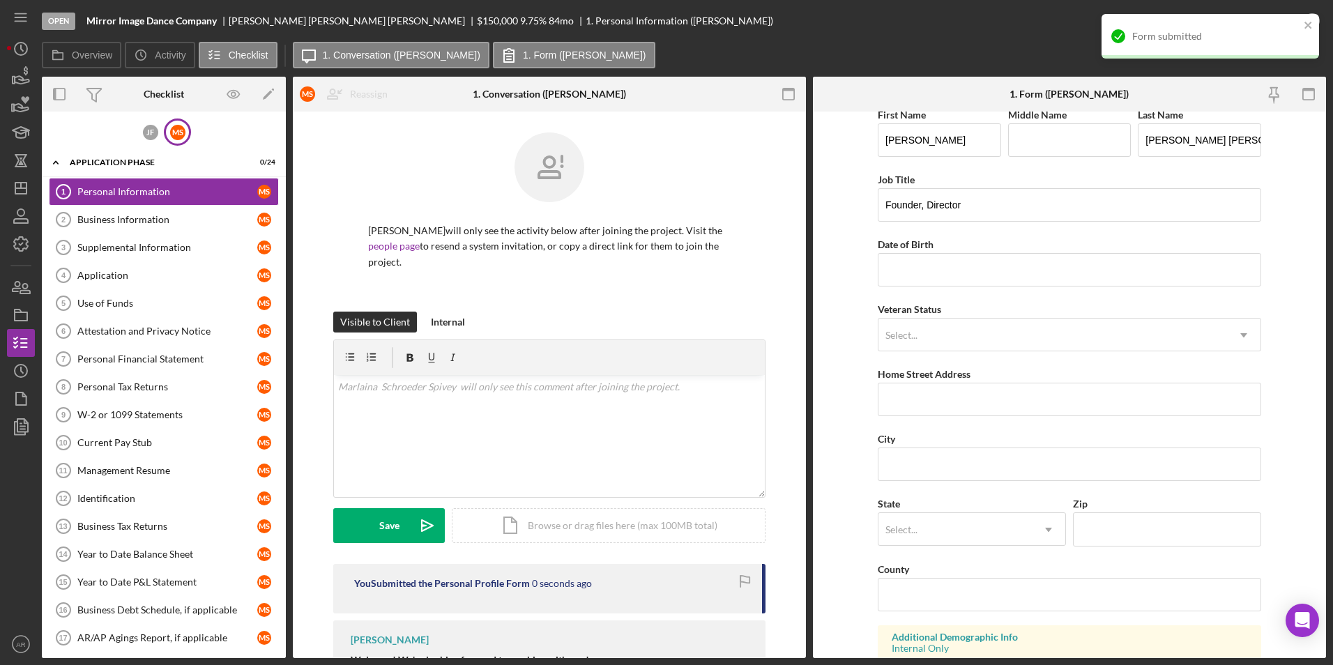
scroll to position [0, 0]
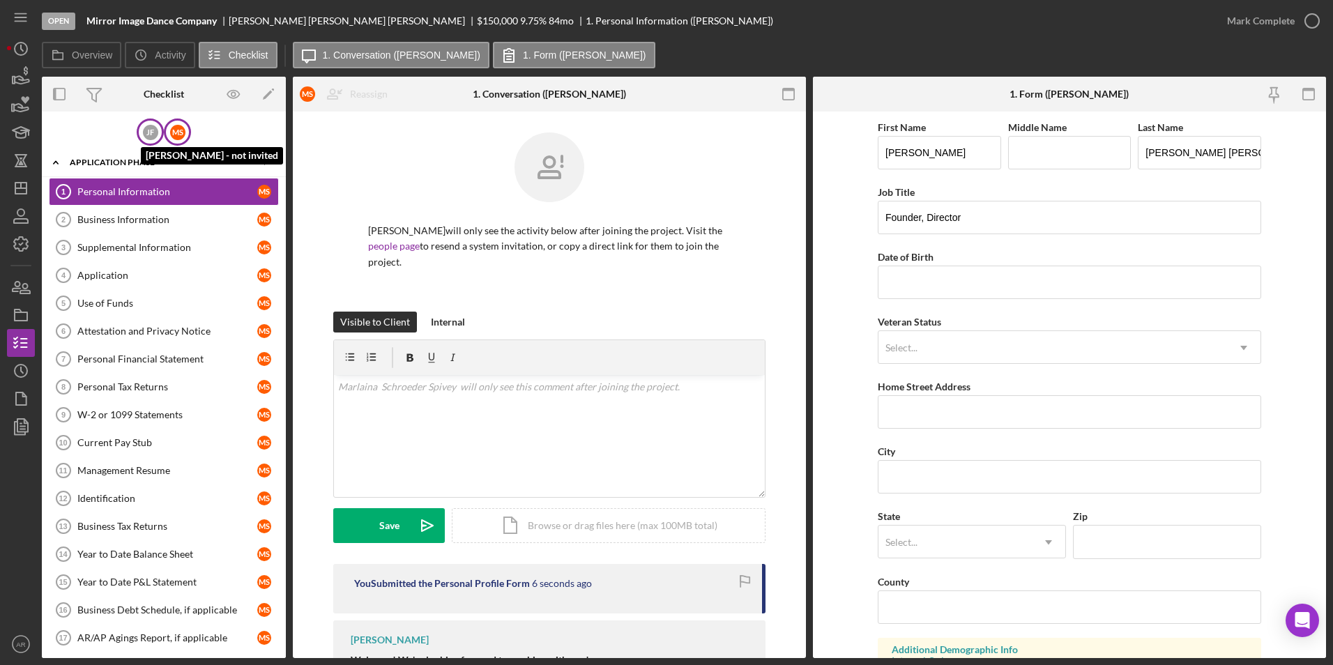
click at [143, 130] on div "[PERSON_NAME]" at bounding box center [150, 132] width 15 height 15
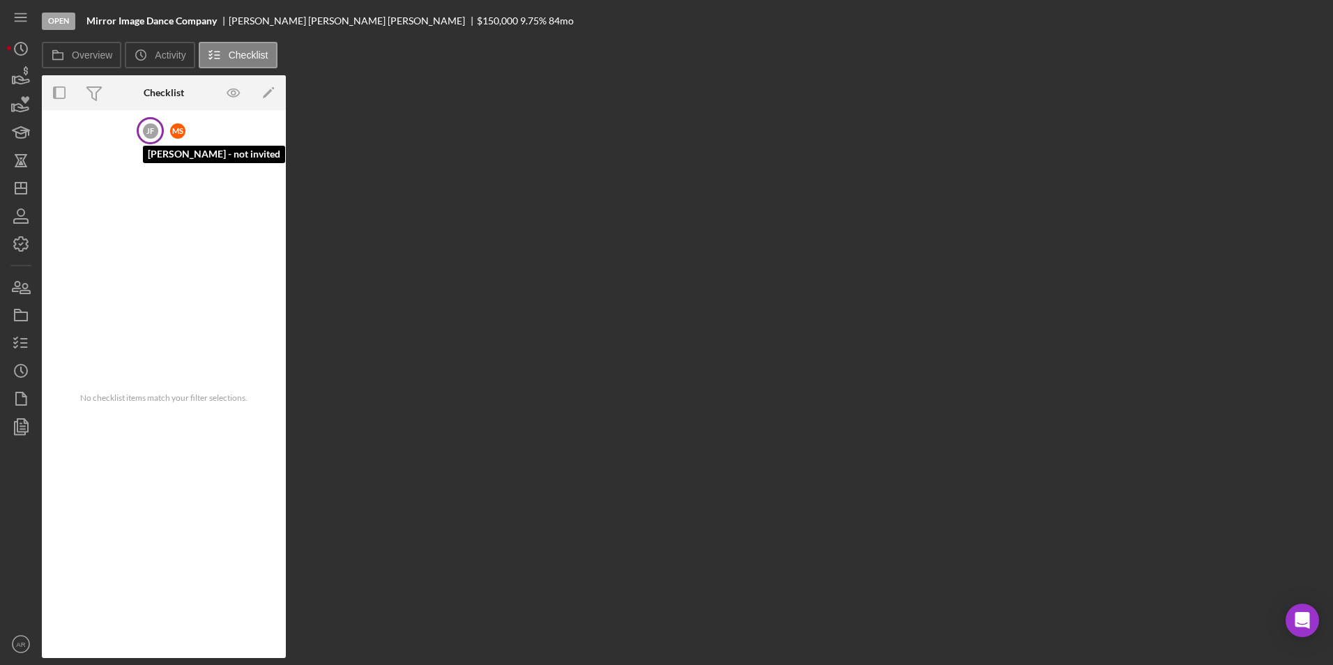
click at [143, 130] on div "[PERSON_NAME]" at bounding box center [150, 130] width 15 height 15
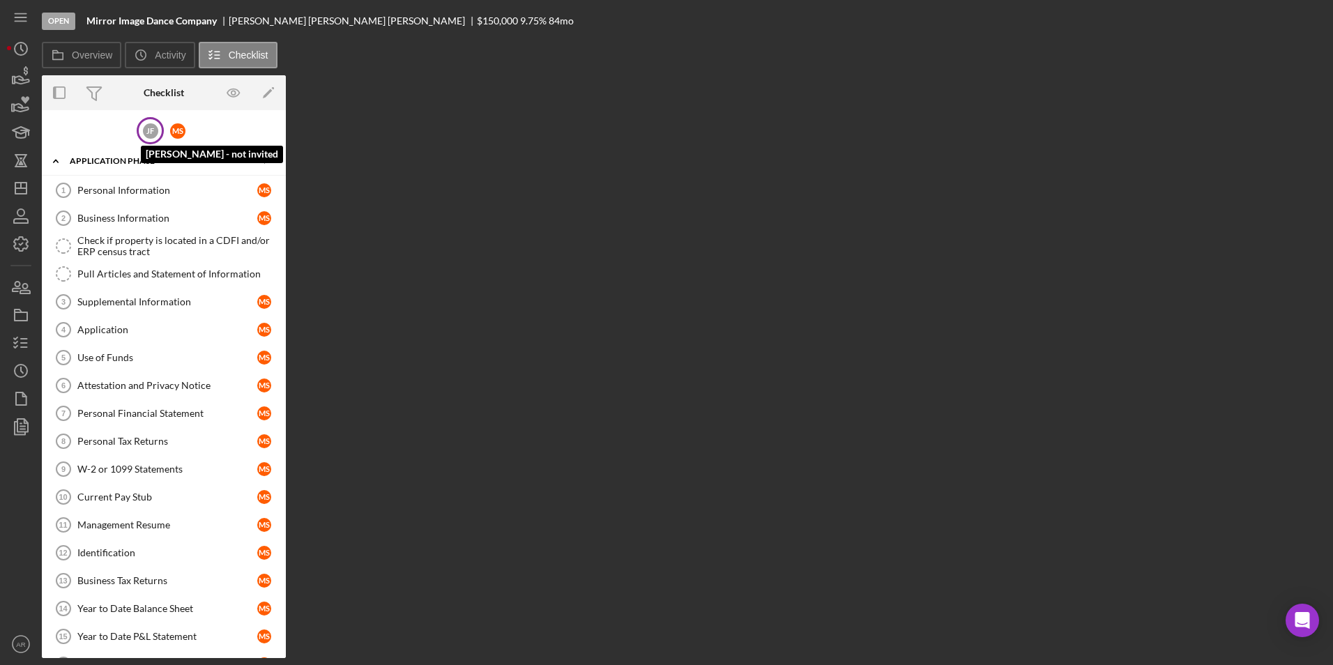
click at [144, 131] on div "[PERSON_NAME]" at bounding box center [150, 130] width 15 height 15
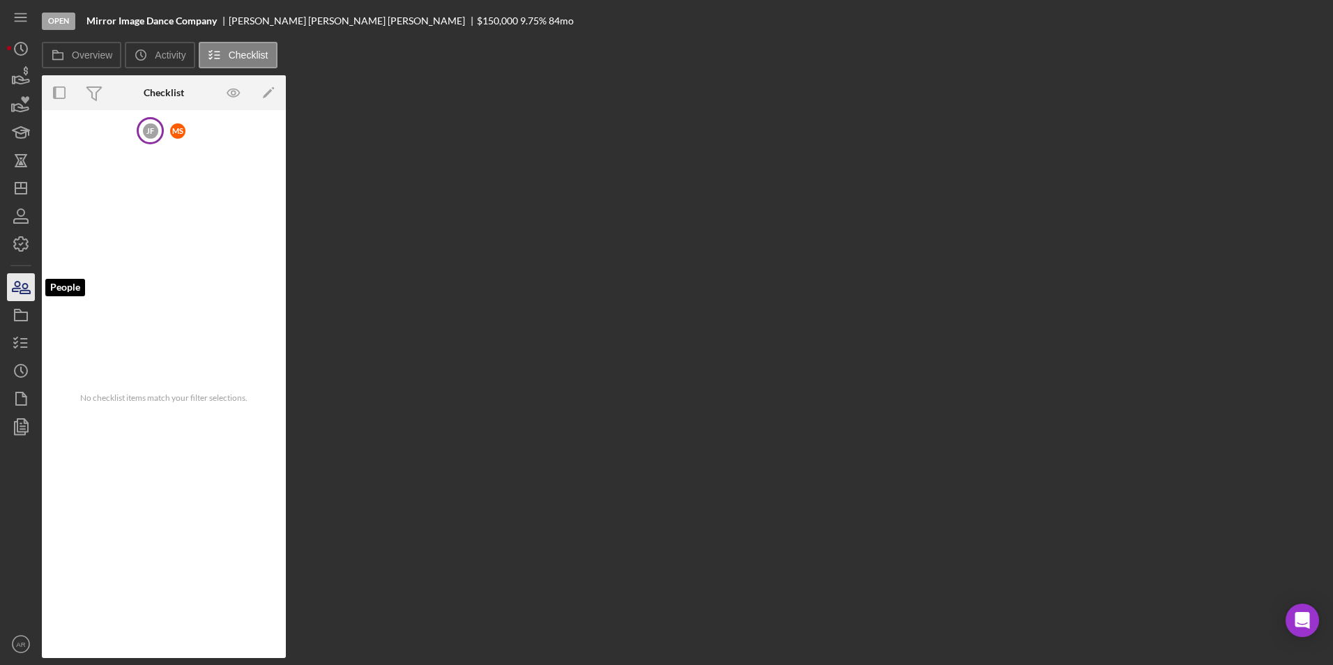
click at [21, 280] on icon "button" at bounding box center [20, 287] width 35 height 35
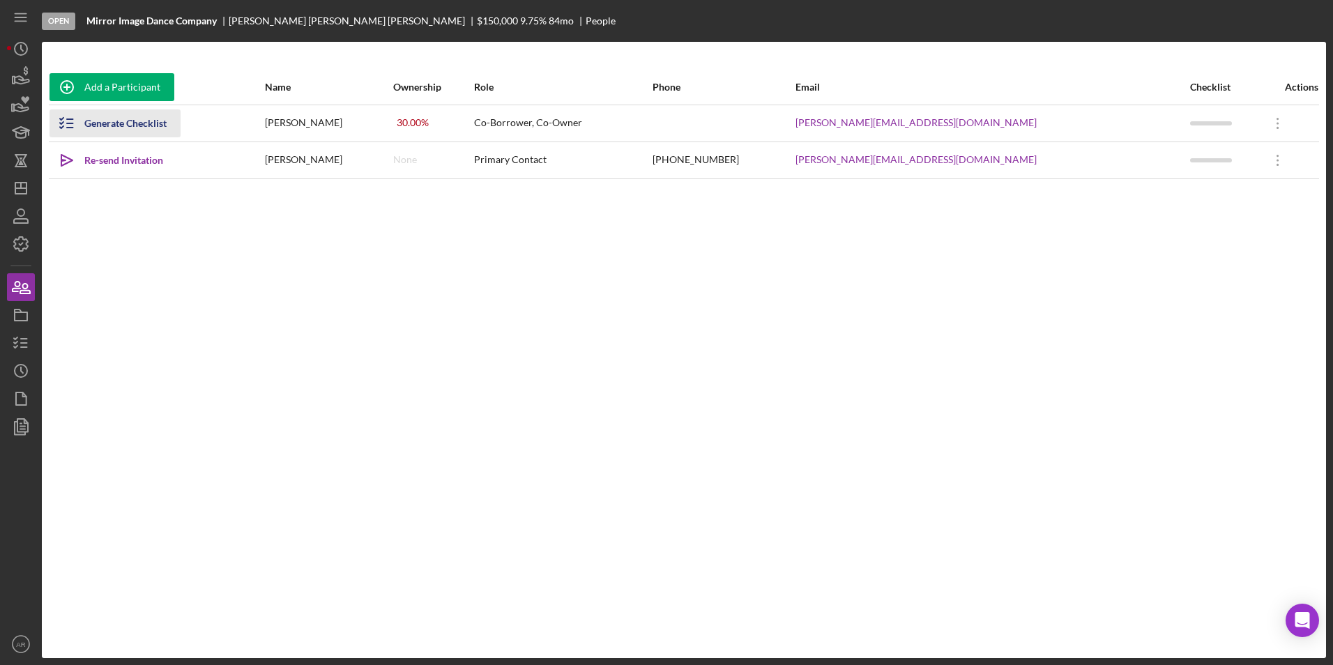
click at [73, 123] on line "button" at bounding box center [70, 123] width 6 height 0
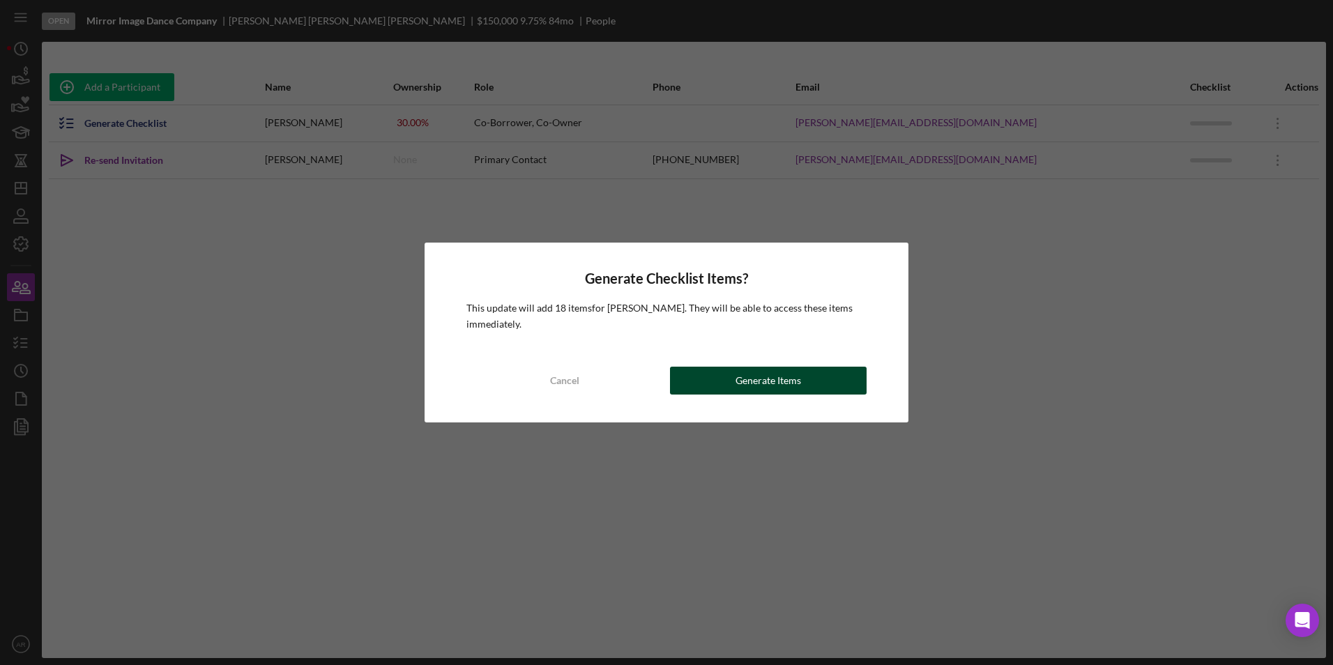
click at [762, 381] on div "Generate Items" at bounding box center [769, 381] width 66 height 28
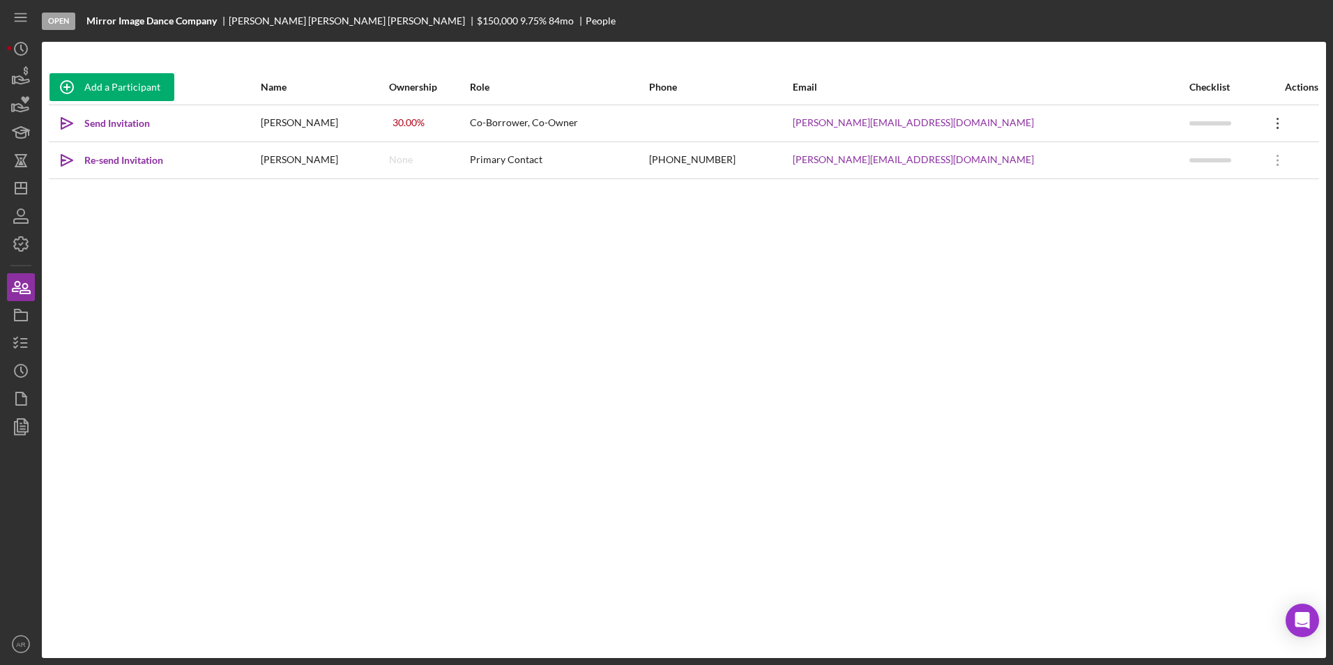
click at [1065, 116] on icon "Icon/Overflow" at bounding box center [1278, 123] width 35 height 35
click at [1065, 305] on div "Add a Participant Name Ownership Role Phone Email Checklist Actions Icon/icon-i…" at bounding box center [684, 350] width 1285 height 561
click at [1065, 167] on icon "Icon/Overflow" at bounding box center [1278, 160] width 35 height 35
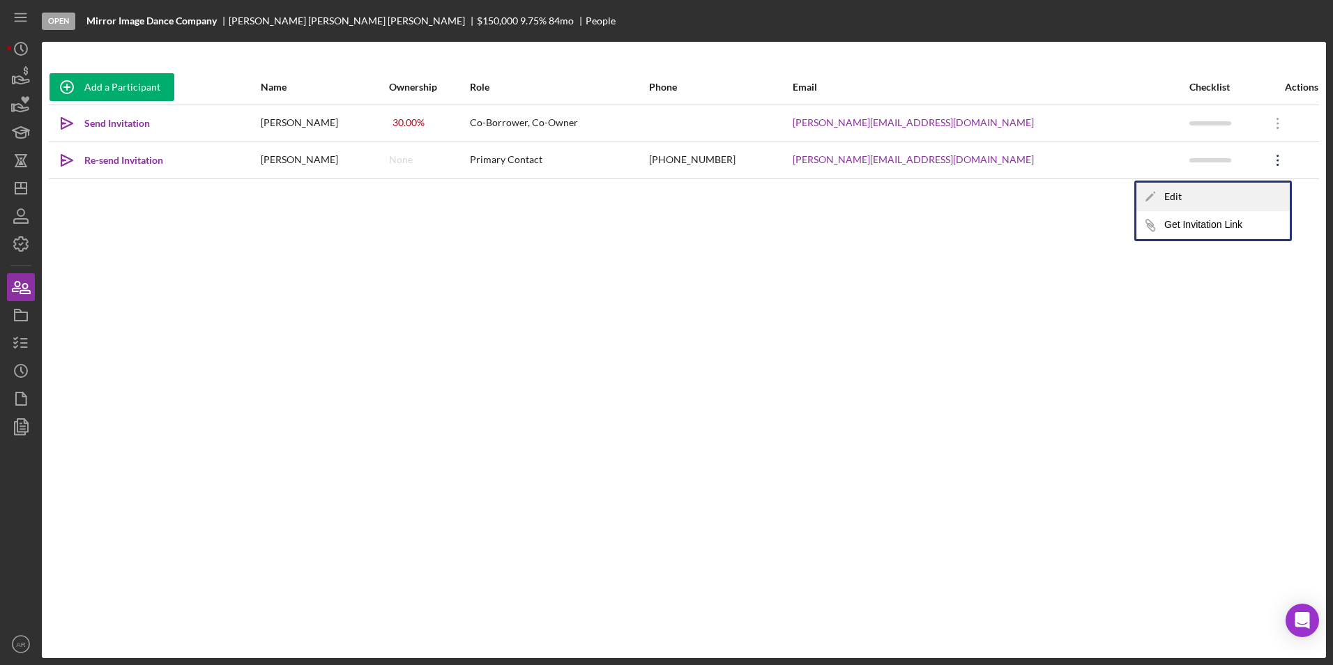
click at [1065, 191] on div "Icon/Edit Edit" at bounding box center [1213, 197] width 153 height 29
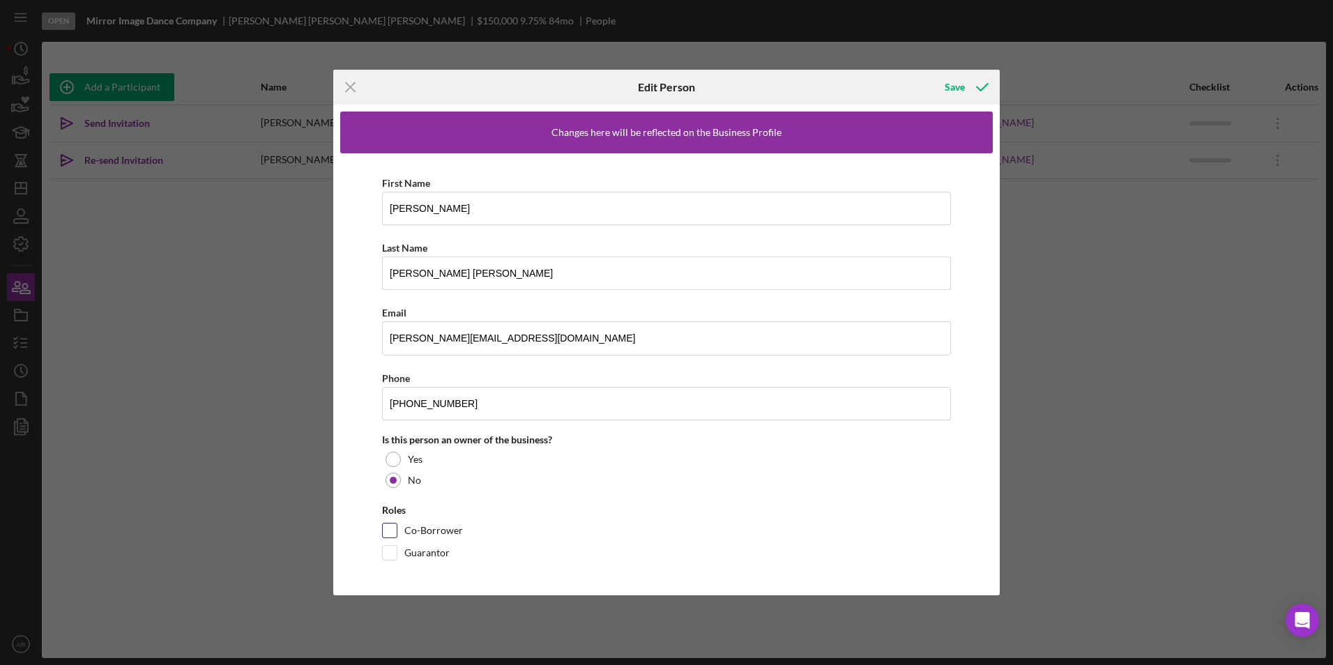
click at [393, 533] on input "Co-Borrower" at bounding box center [390, 531] width 14 height 14
checkbox input "true"
click at [956, 85] on div "Save" at bounding box center [955, 87] width 20 height 28
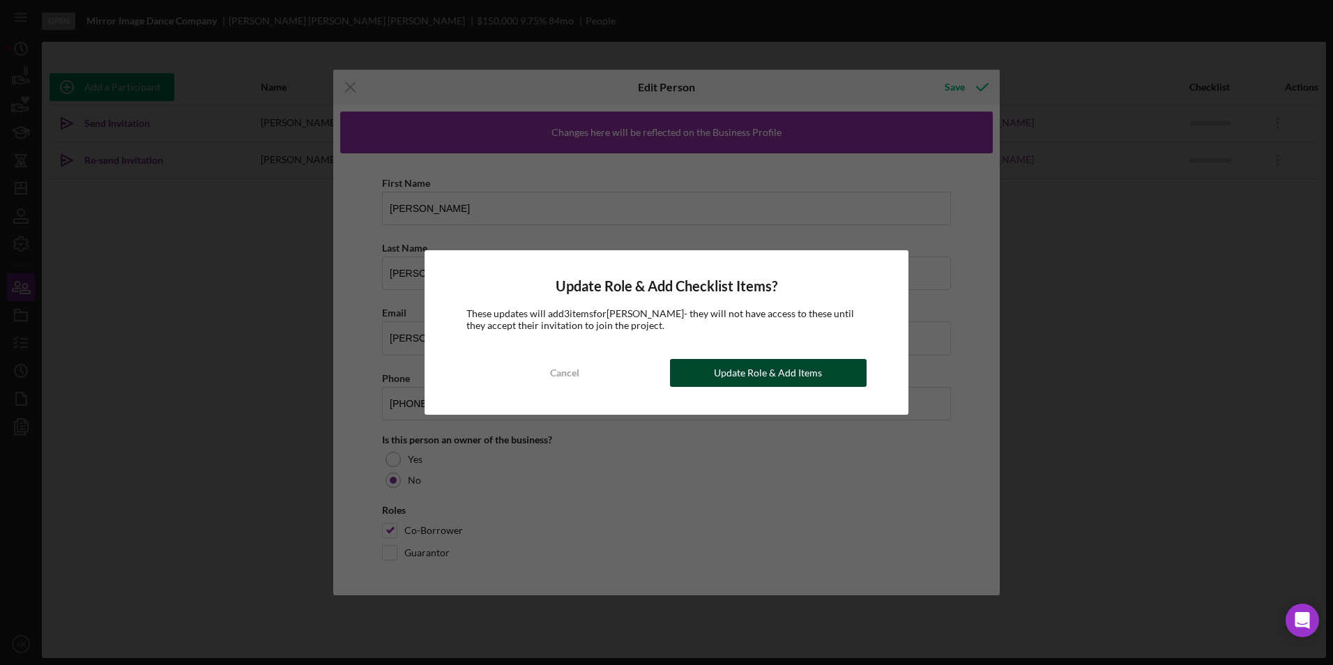
click at [729, 377] on div "Update Role & Add Items" at bounding box center [768, 373] width 108 height 28
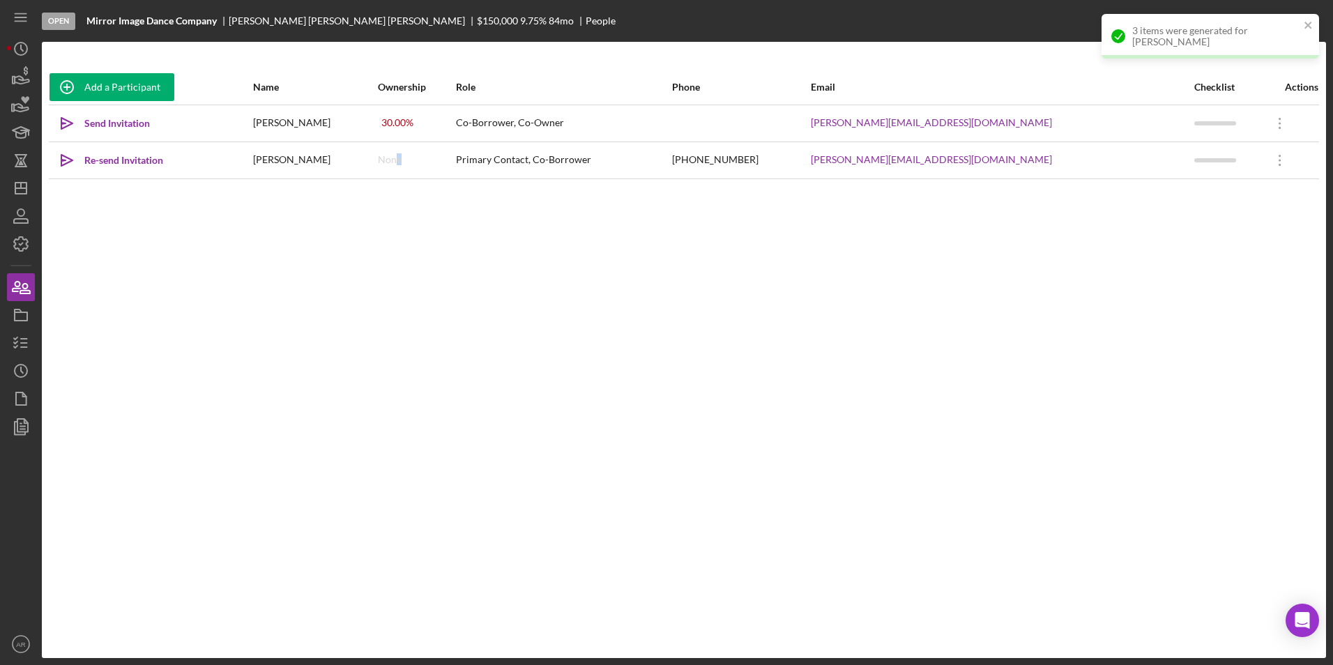
click at [402, 160] on div "None" at bounding box center [390, 159] width 24 height 11
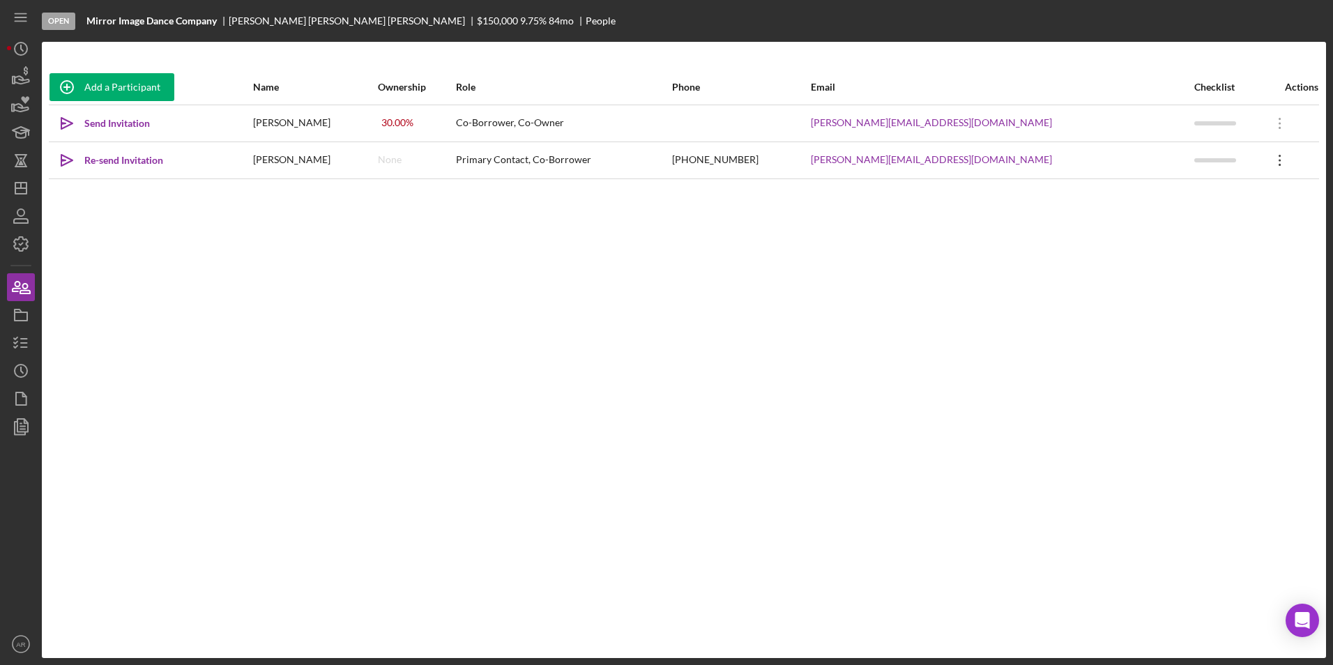
click at [1065, 159] on icon "Icon/Overflow" at bounding box center [1280, 160] width 35 height 35
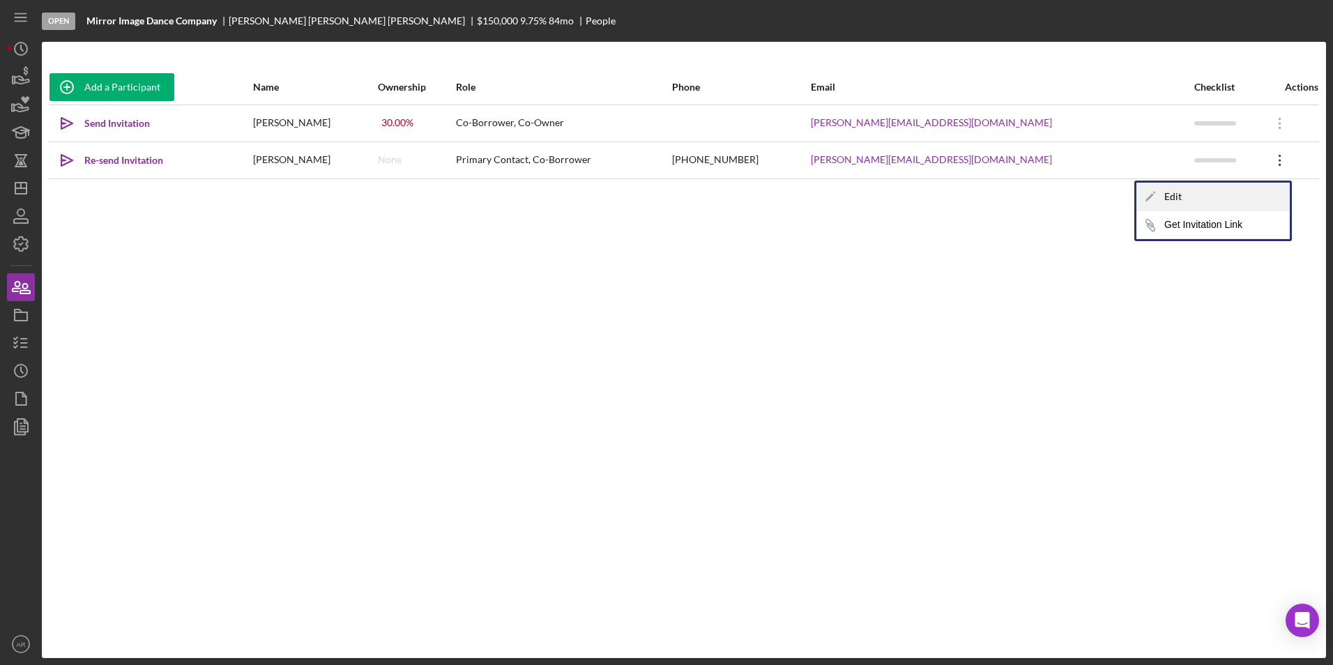
click at [1065, 198] on div "Icon/Edit Edit" at bounding box center [1213, 197] width 153 height 29
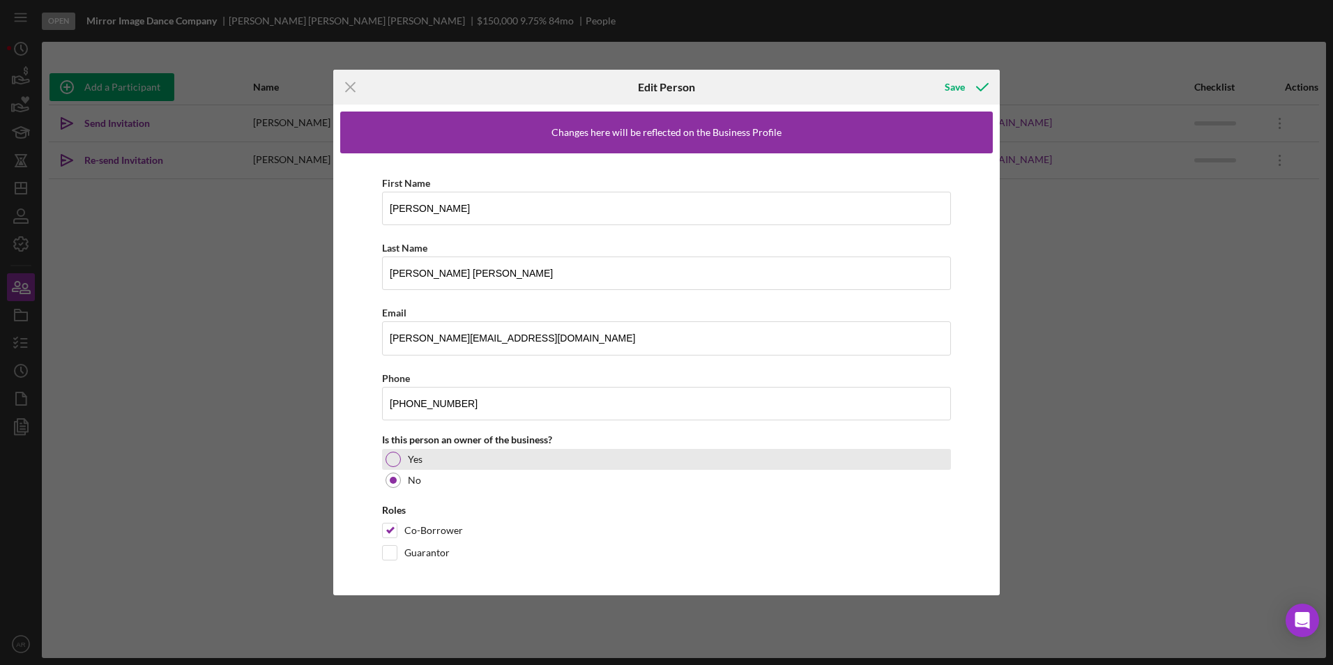
click at [393, 463] on div at bounding box center [393, 459] width 15 height 15
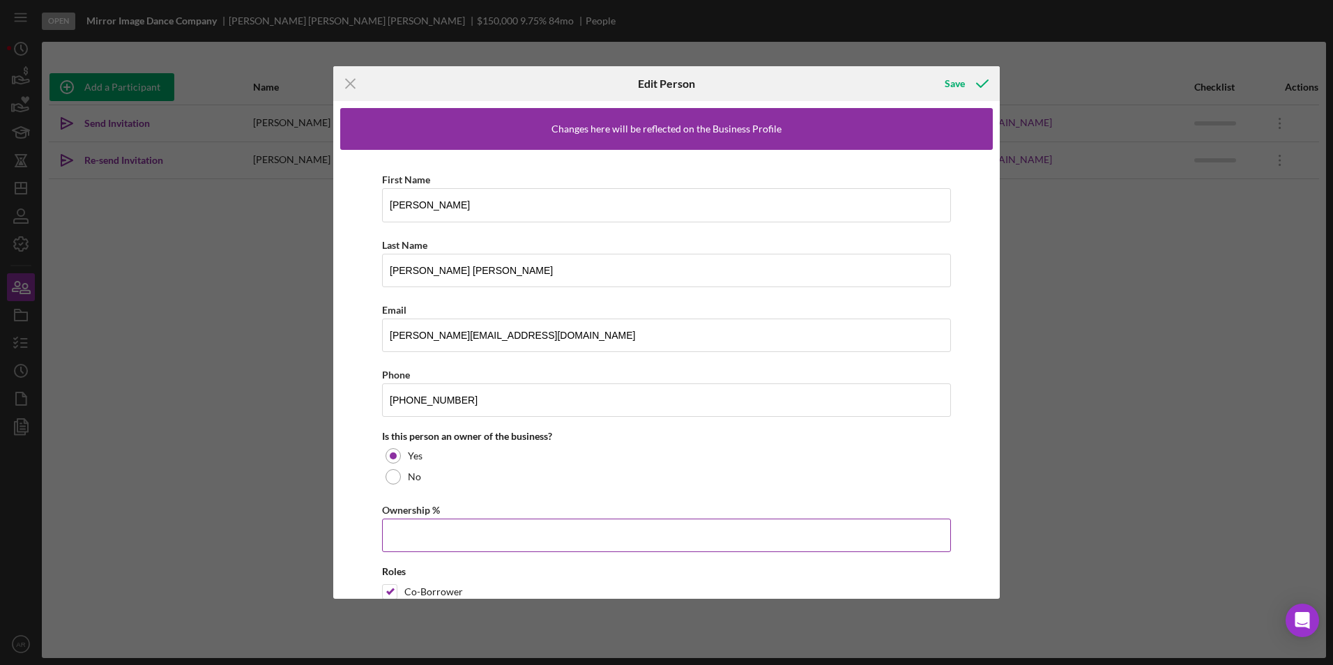
click at [450, 529] on input "Ownership %" at bounding box center [666, 535] width 569 height 33
type input "70.00%"
click at [949, 86] on div "Save" at bounding box center [955, 84] width 20 height 28
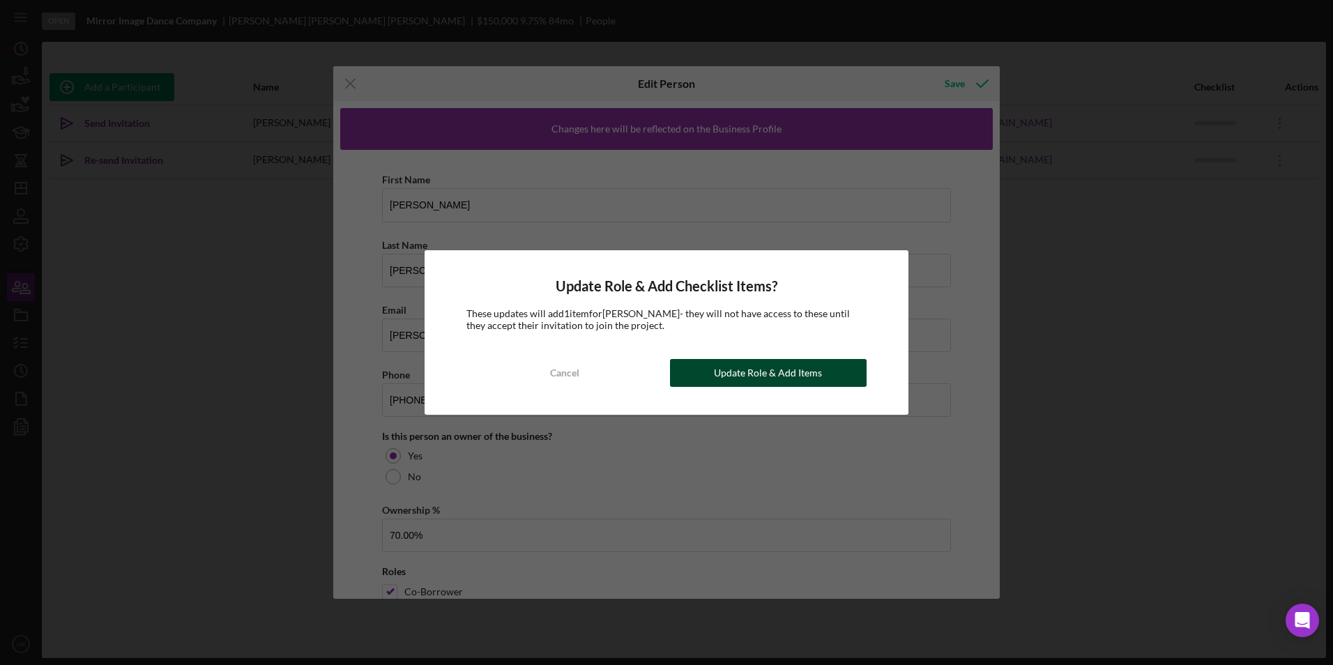
click at [741, 374] on div "Update Role & Add Items" at bounding box center [768, 373] width 108 height 28
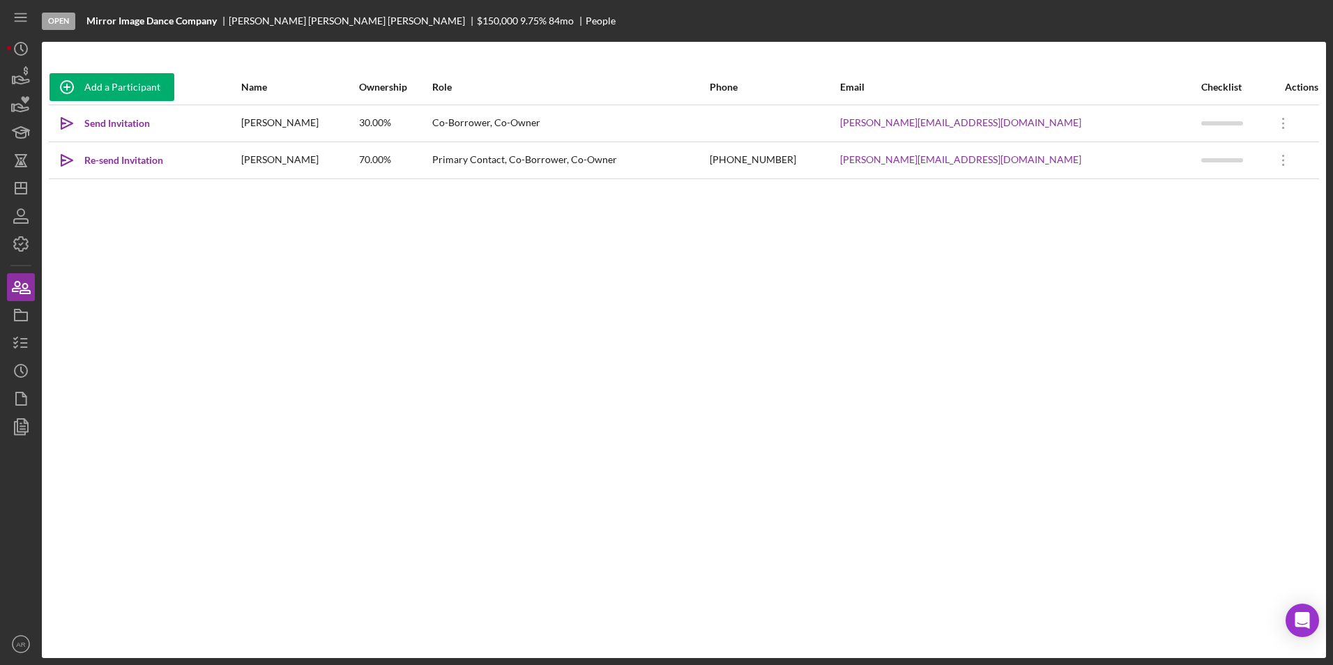
click at [197, 328] on div "Add a Participant Name Ownership Role Phone Email Checklist Actions Icon/icon-i…" at bounding box center [684, 350] width 1285 height 561
click at [101, 116] on div "Send Invitation" at bounding box center [117, 123] width 66 height 28
click at [673, 403] on div "Add a Participant Name Ownership Role Phone Email Checklist Actions Icon/icon-i…" at bounding box center [684, 350] width 1285 height 561
